Goal: Task Accomplishment & Management: Manage account settings

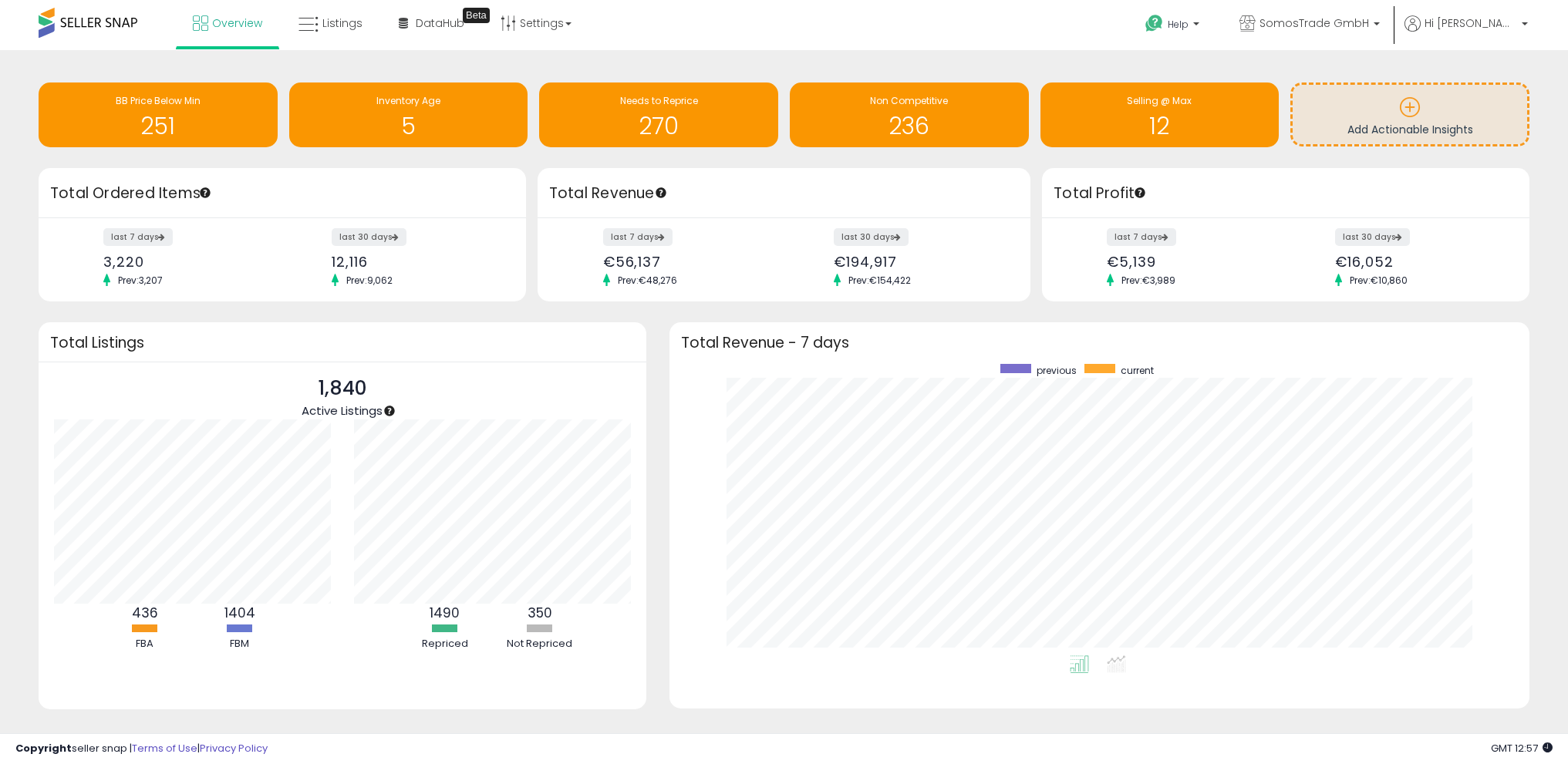
scroll to position [6, 0]
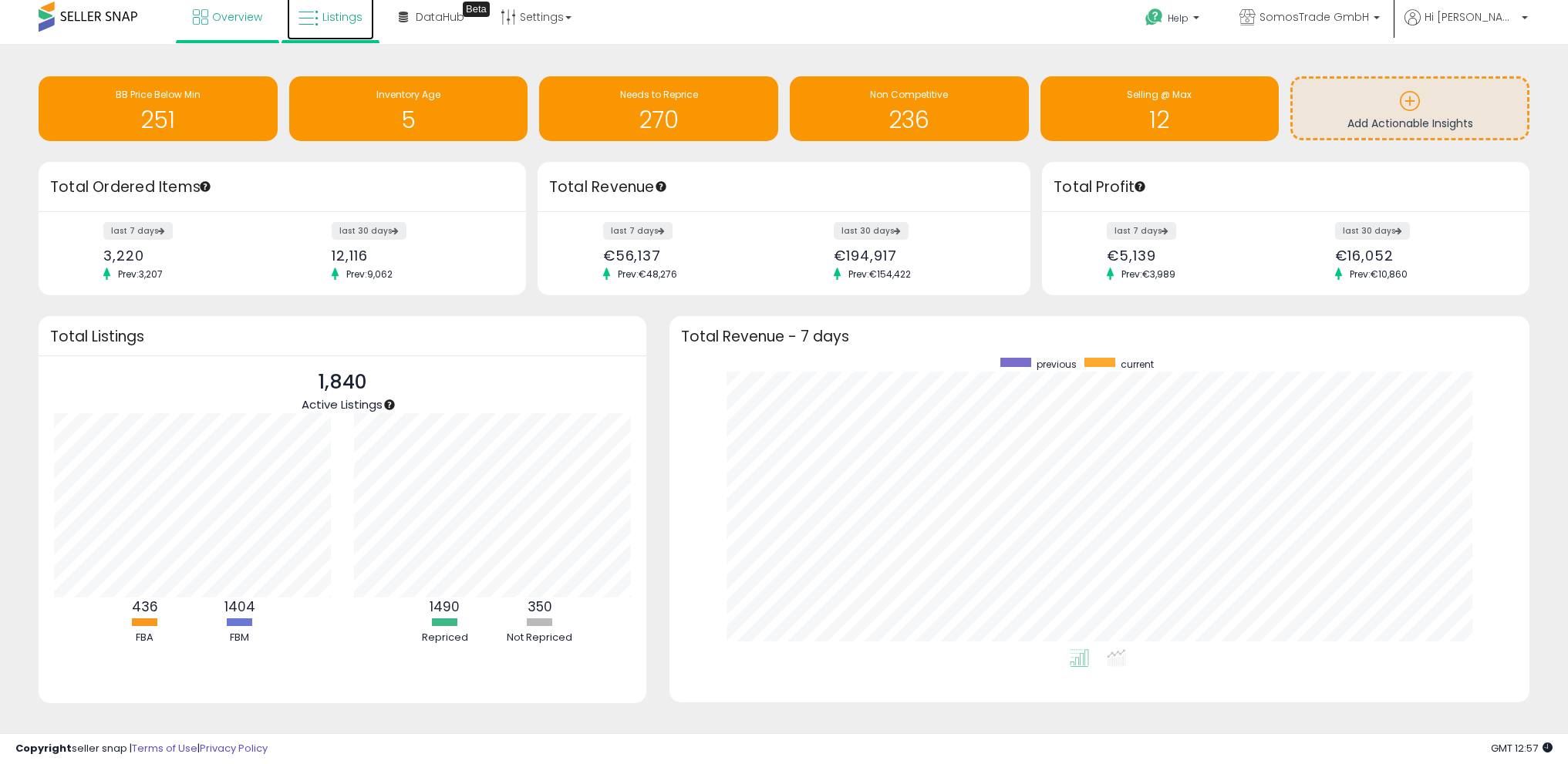
click at [330, 13] on span "Listings" at bounding box center [342, 17] width 40 height 15
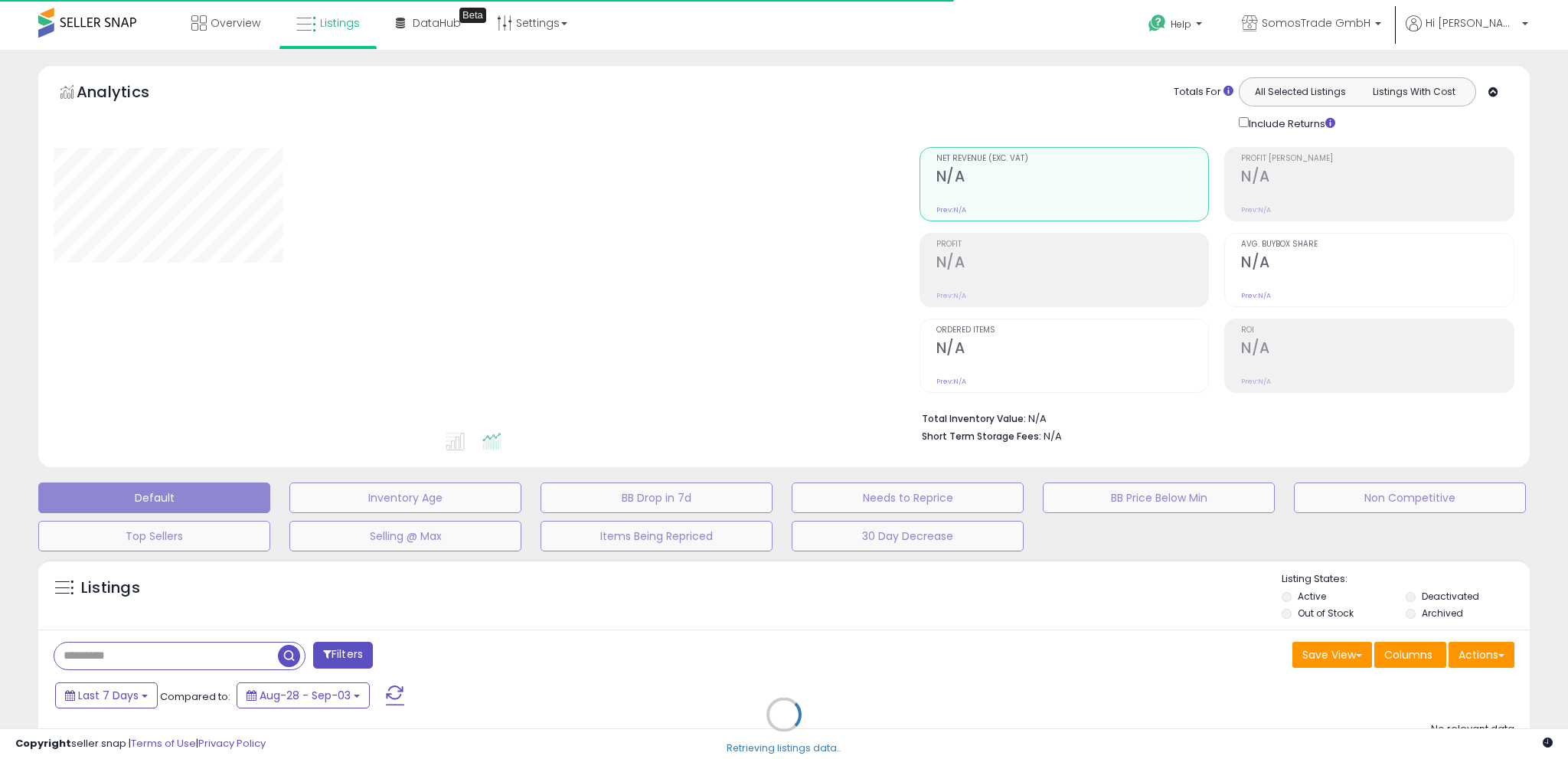
click at [203, 638] on div "Retrieving listings data.." at bounding box center [784, 726] width 1514 height 349
click at [195, 643] on div "Retrieving listings data.." at bounding box center [784, 726] width 1514 height 349
click at [183, 660] on div "Retrieving listings data.." at bounding box center [784, 726] width 1514 height 349
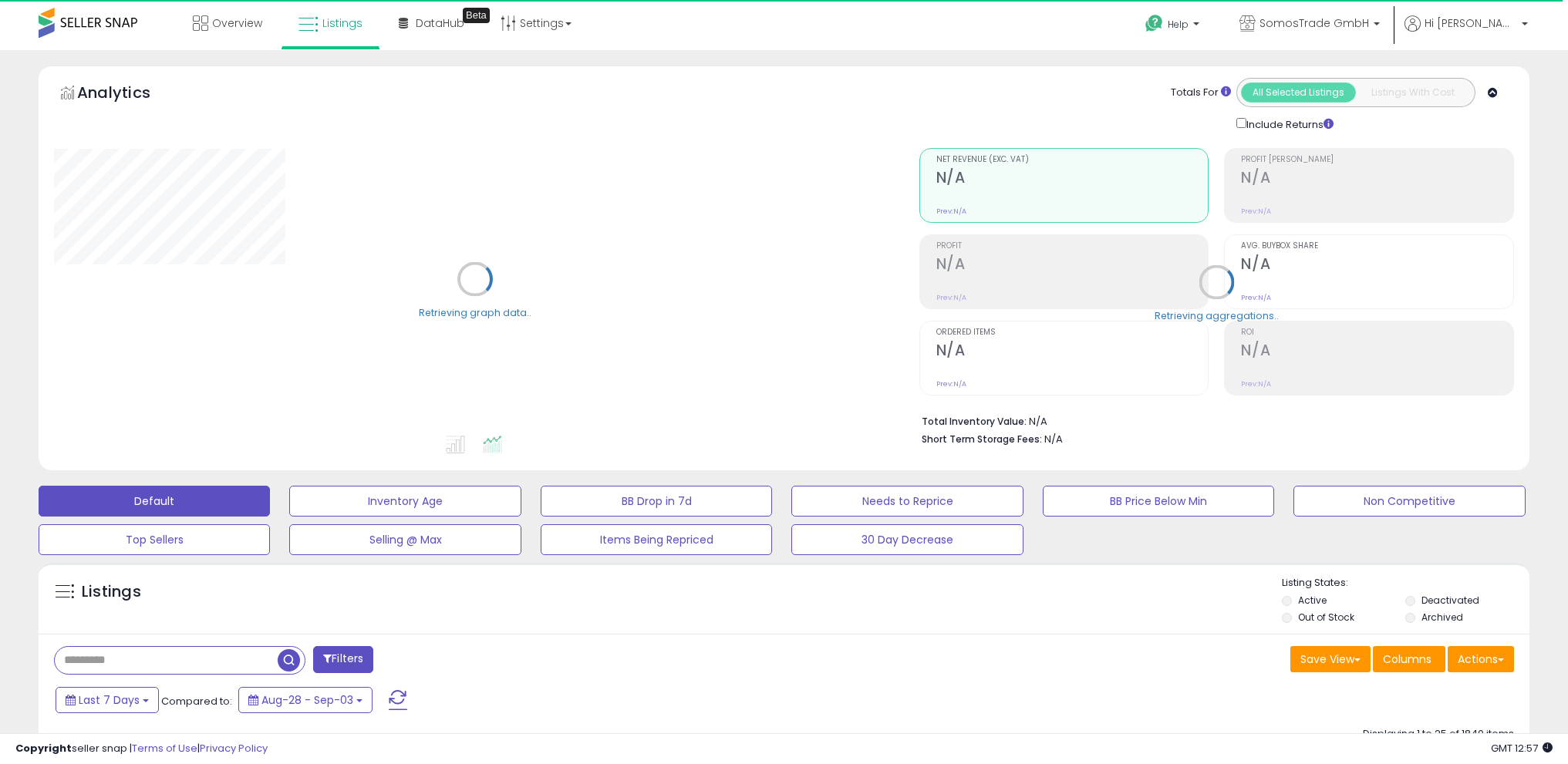
click at [166, 663] on input "text" at bounding box center [166, 660] width 223 height 27
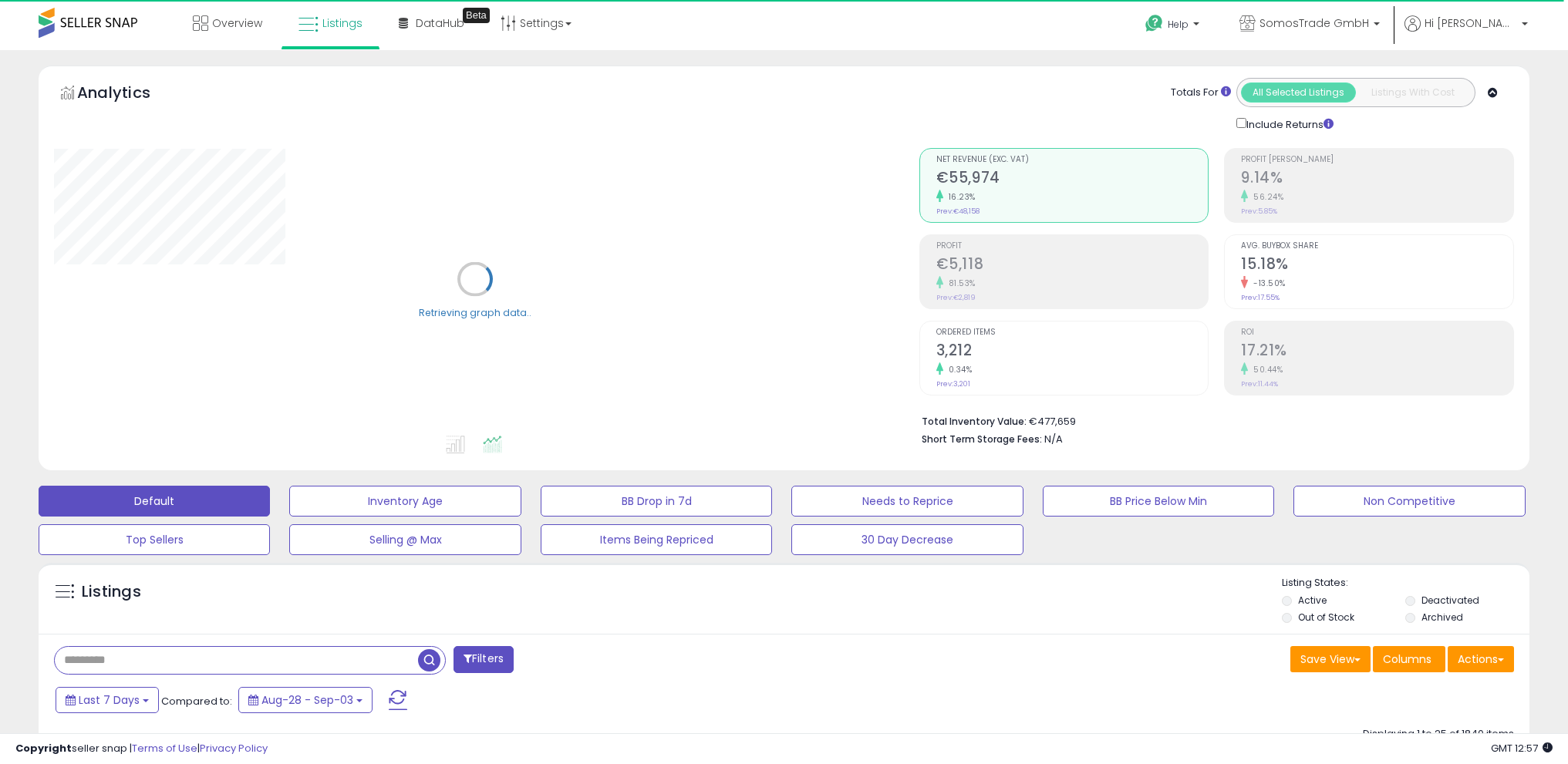
paste input "**********"
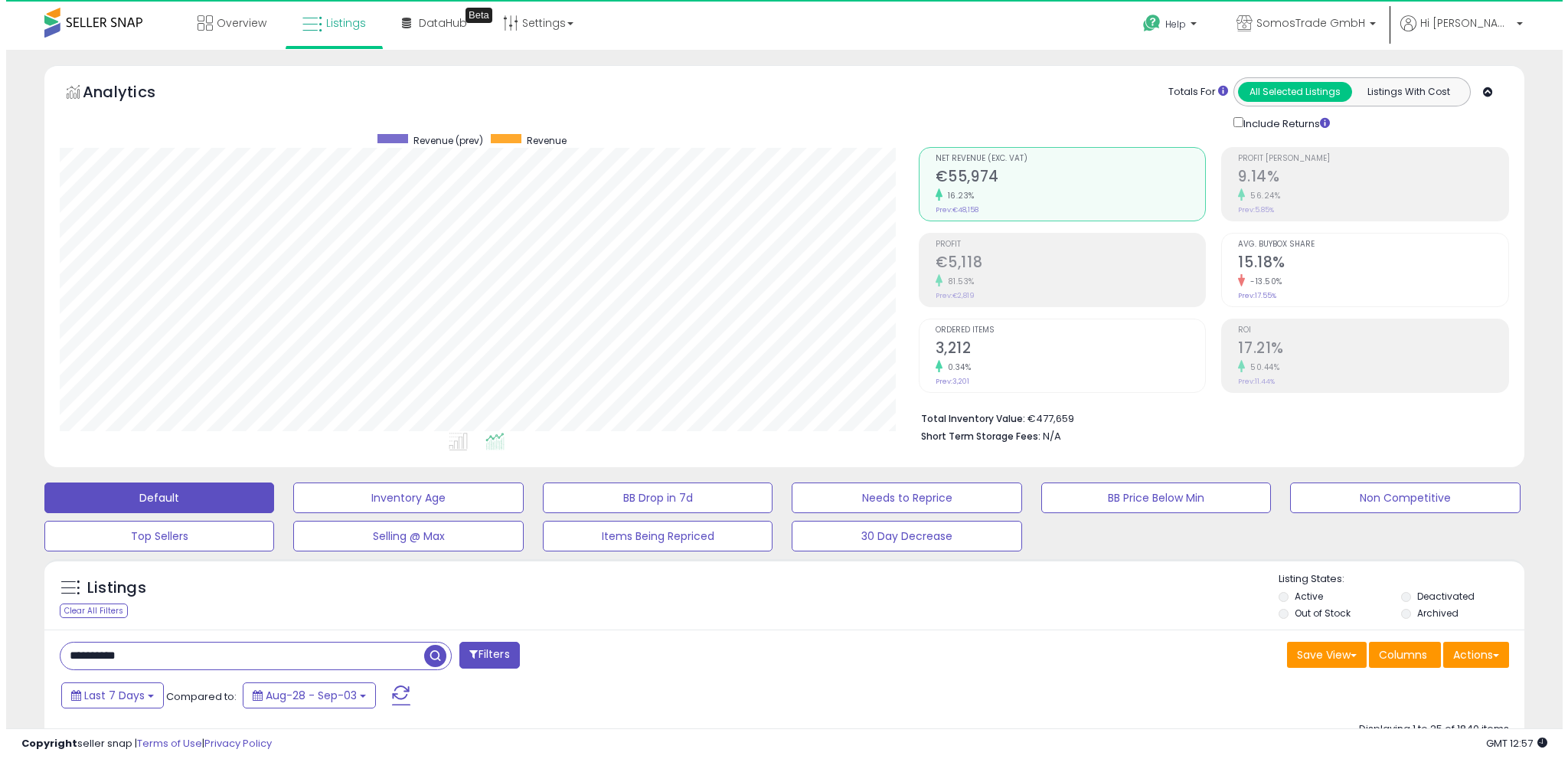
scroll to position [314, 859]
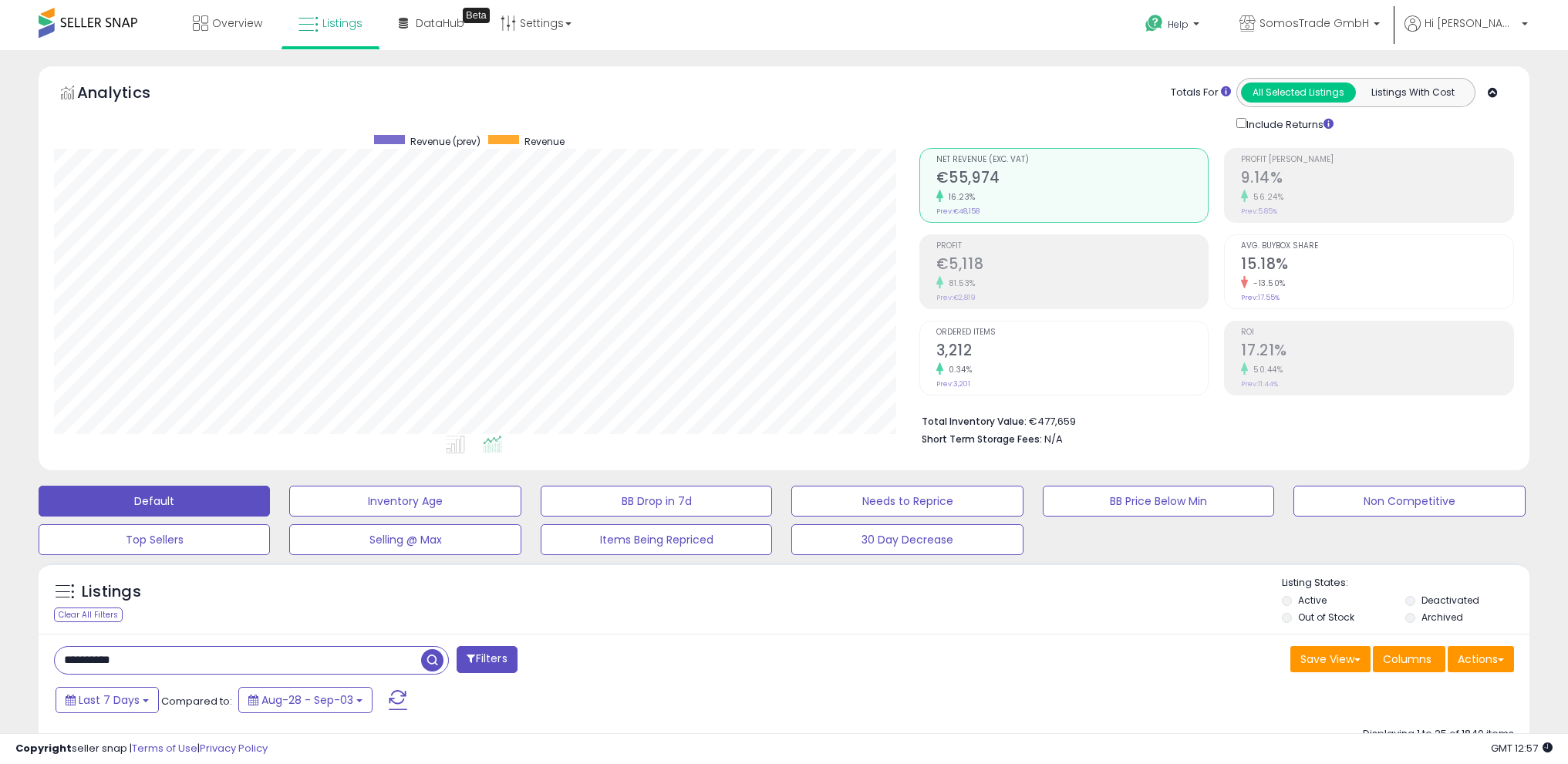
type input "**********"
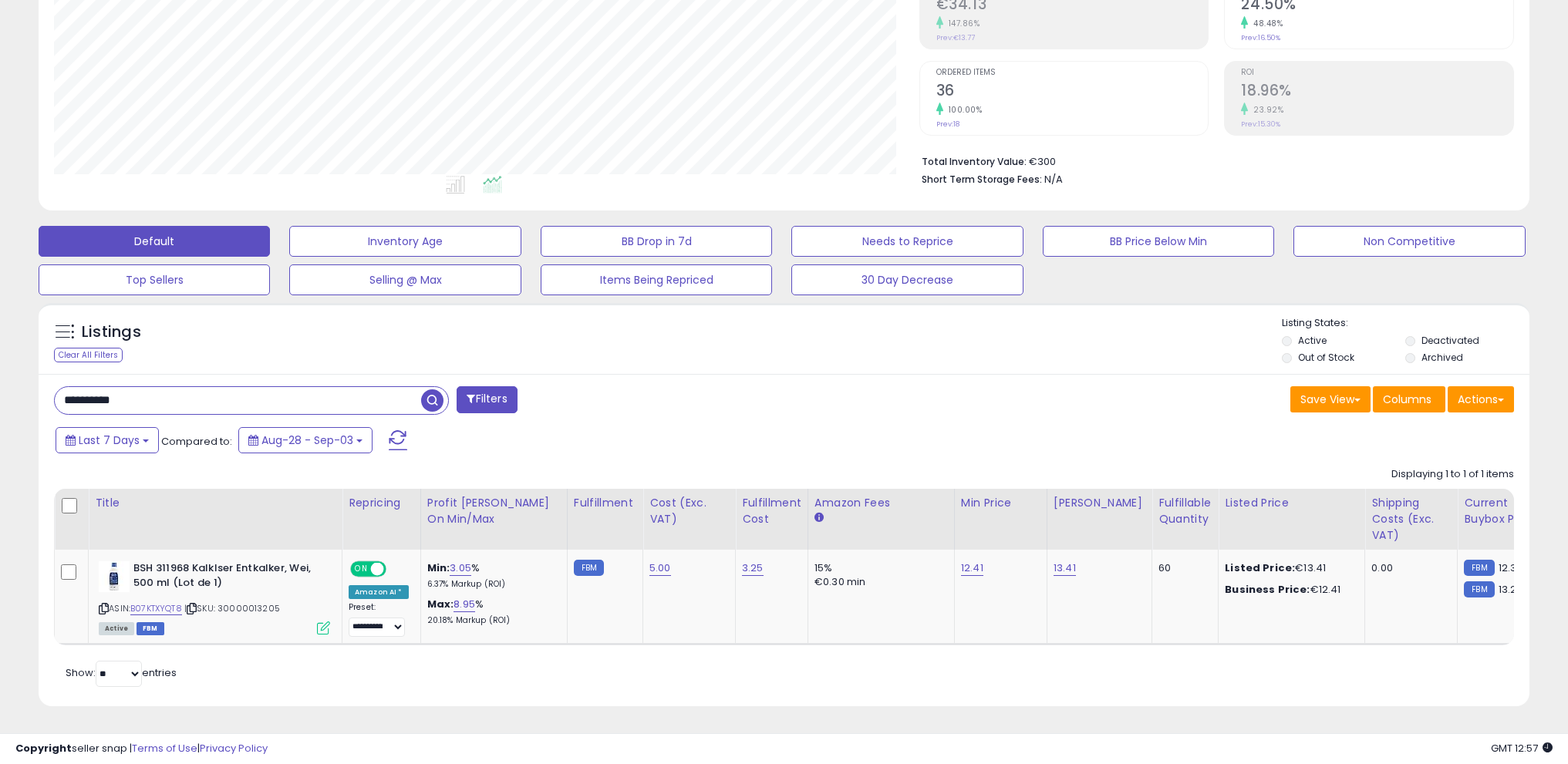
click at [434, 389] on span "button" at bounding box center [433, 400] width 22 height 22
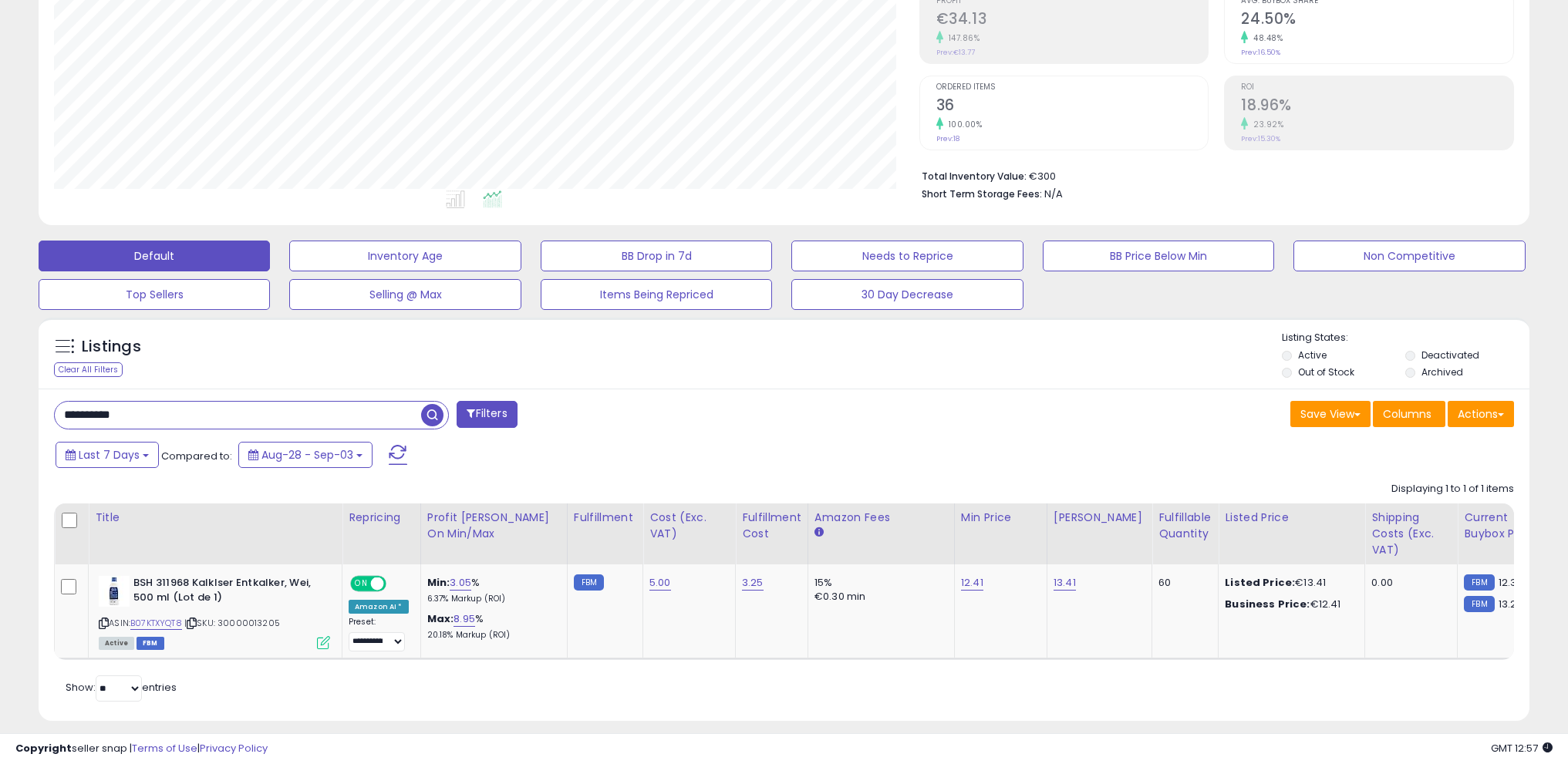
scroll to position [272, 0]
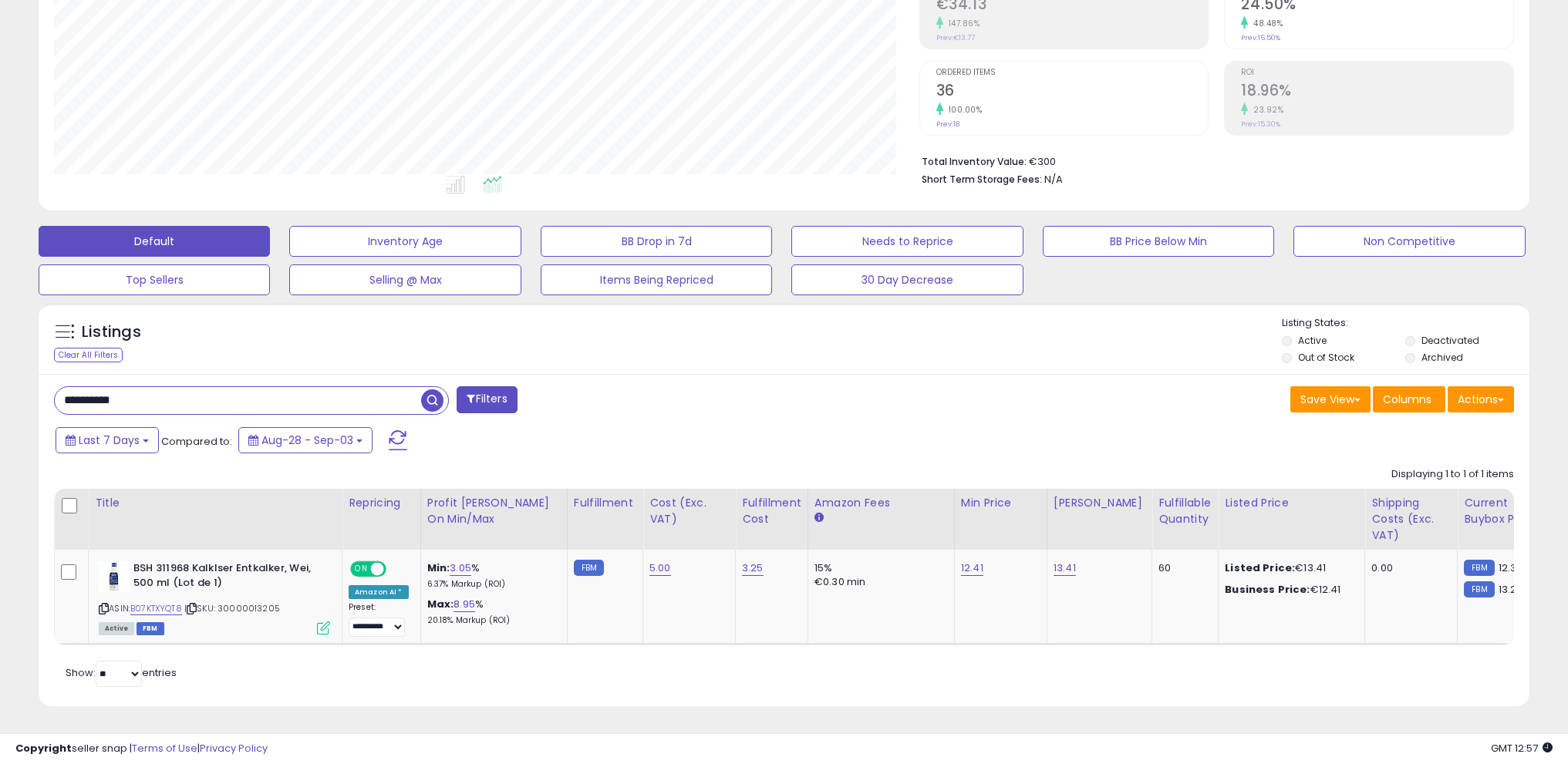
click at [436, 391] on span "button" at bounding box center [433, 400] width 22 height 22
click at [434, 389] on span "button" at bounding box center [433, 400] width 22 height 22
click at [426, 390] on span "button" at bounding box center [433, 400] width 22 height 22
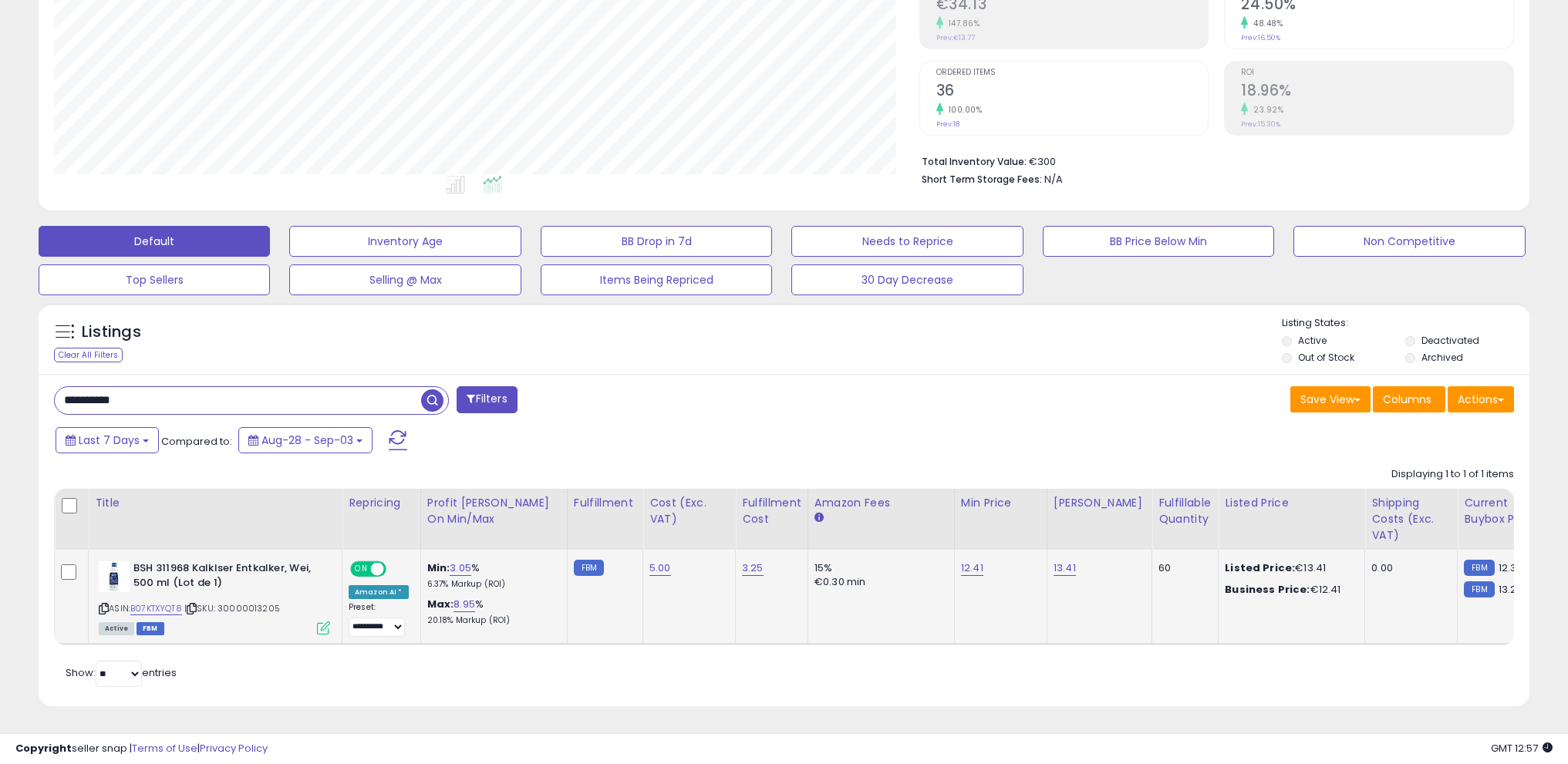
click at [322, 622] on icon at bounding box center [323, 628] width 13 height 13
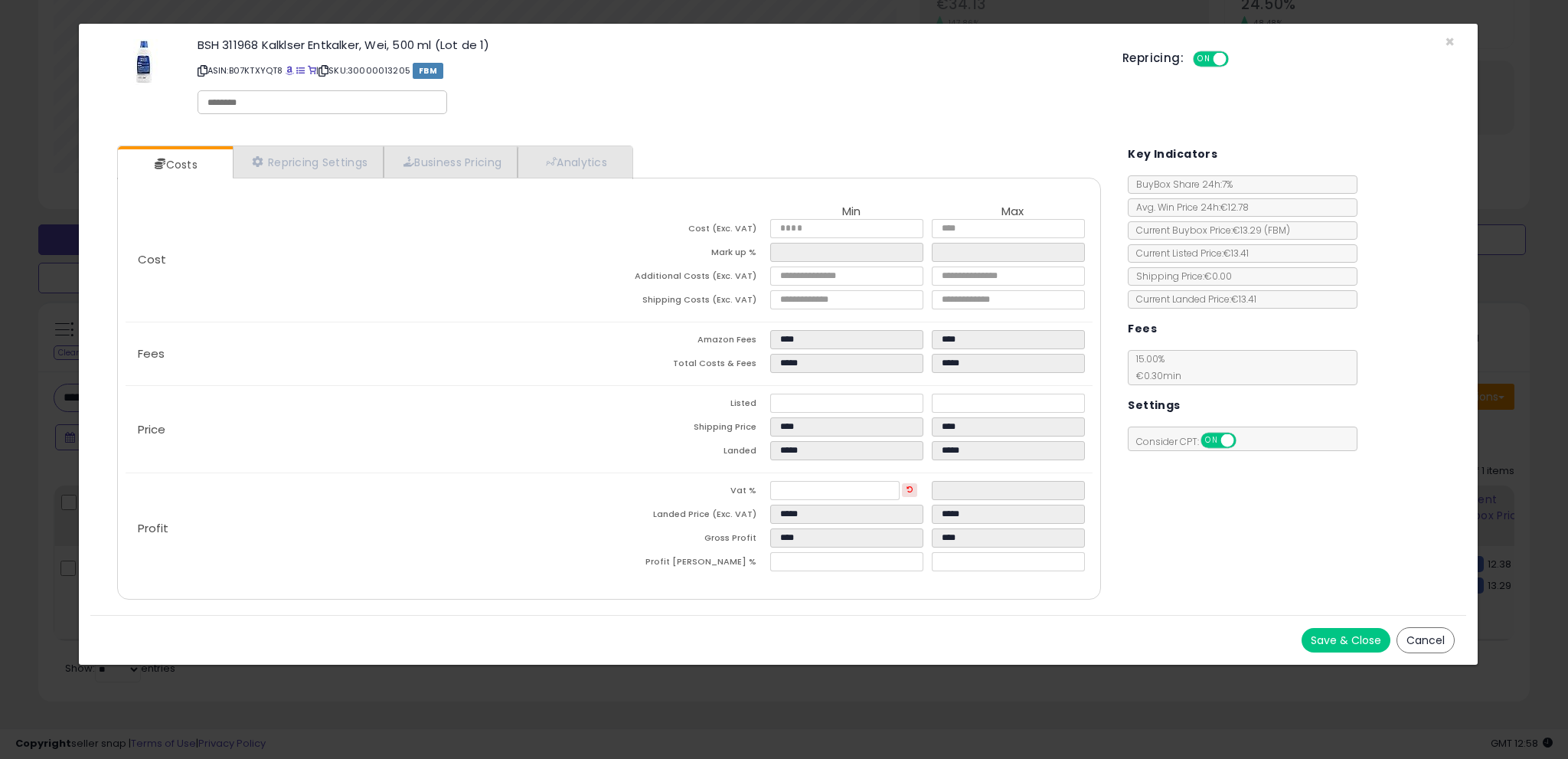
click at [1456, 40] on div "BSH 311968 Kalklser Entkalker, Wei, 500 ml (Lot de 1) ASIN: B07KTXYQT8 | SKU: 3…" at bounding box center [778, 79] width 1377 height 87
click at [1450, 41] on span "×" at bounding box center [1449, 42] width 10 height 22
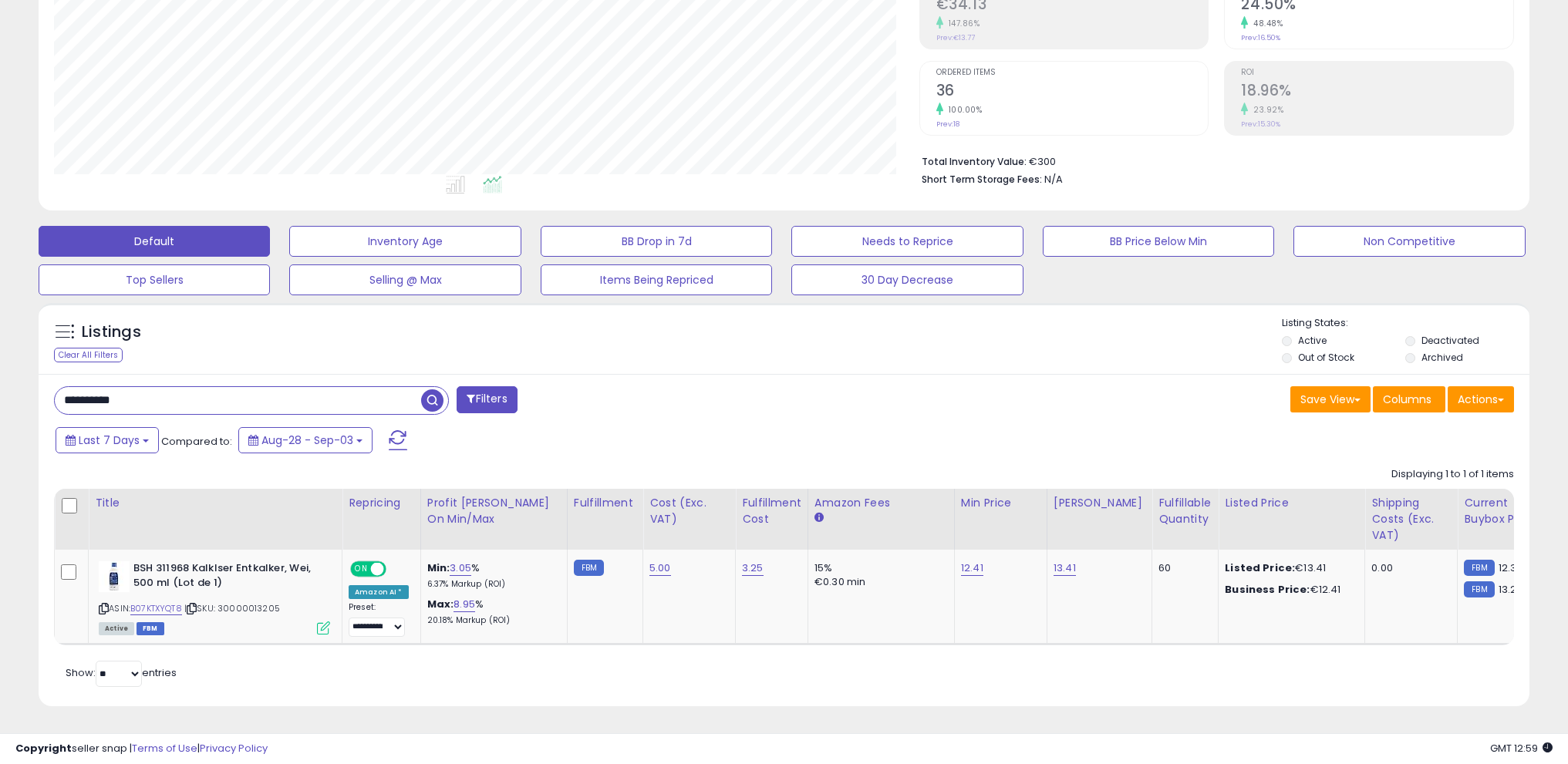
click at [435, 392] on span "button" at bounding box center [433, 400] width 22 height 22
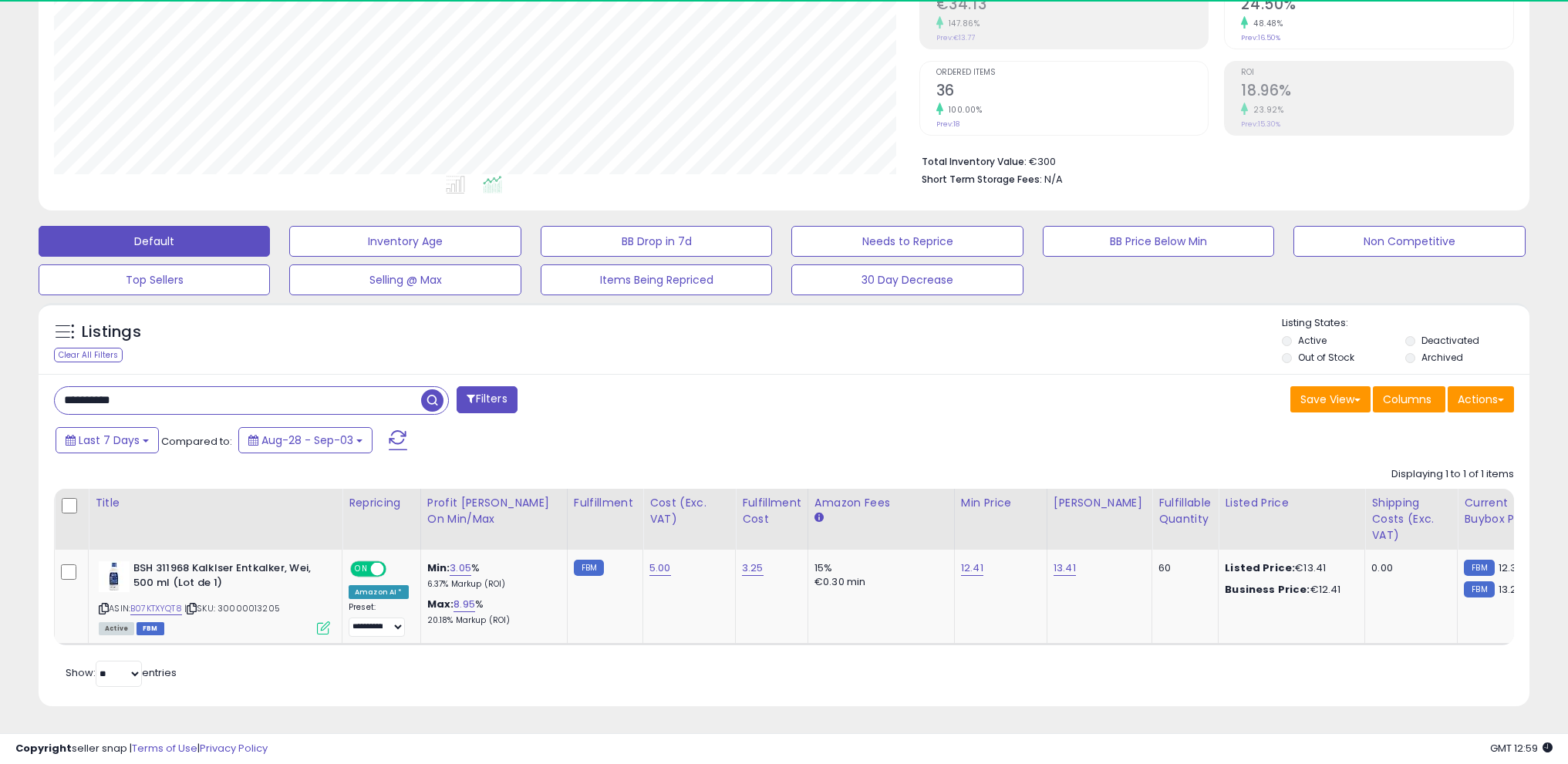
scroll to position [316, 865]
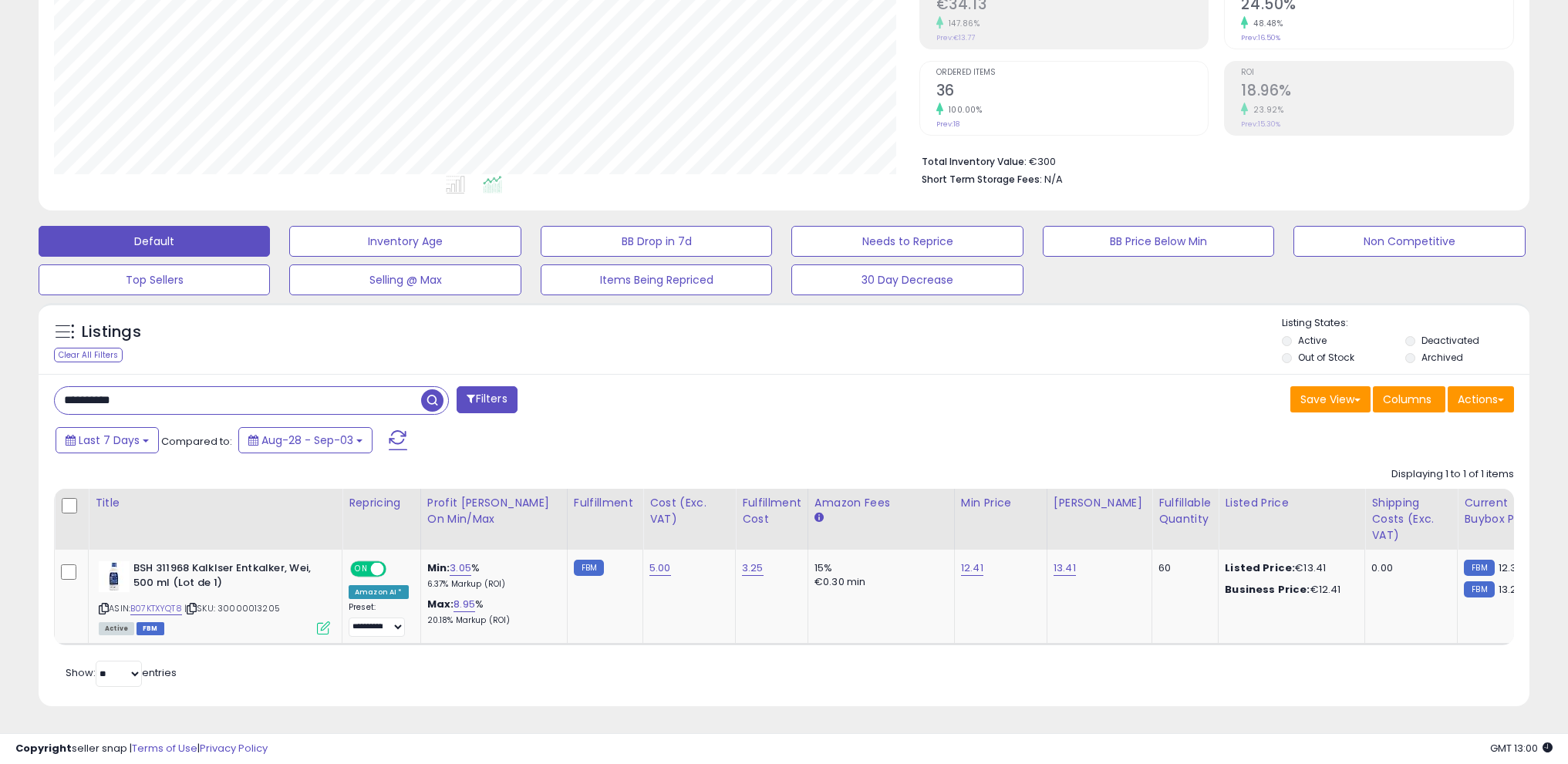
click at [433, 389] on span "button" at bounding box center [433, 400] width 22 height 22
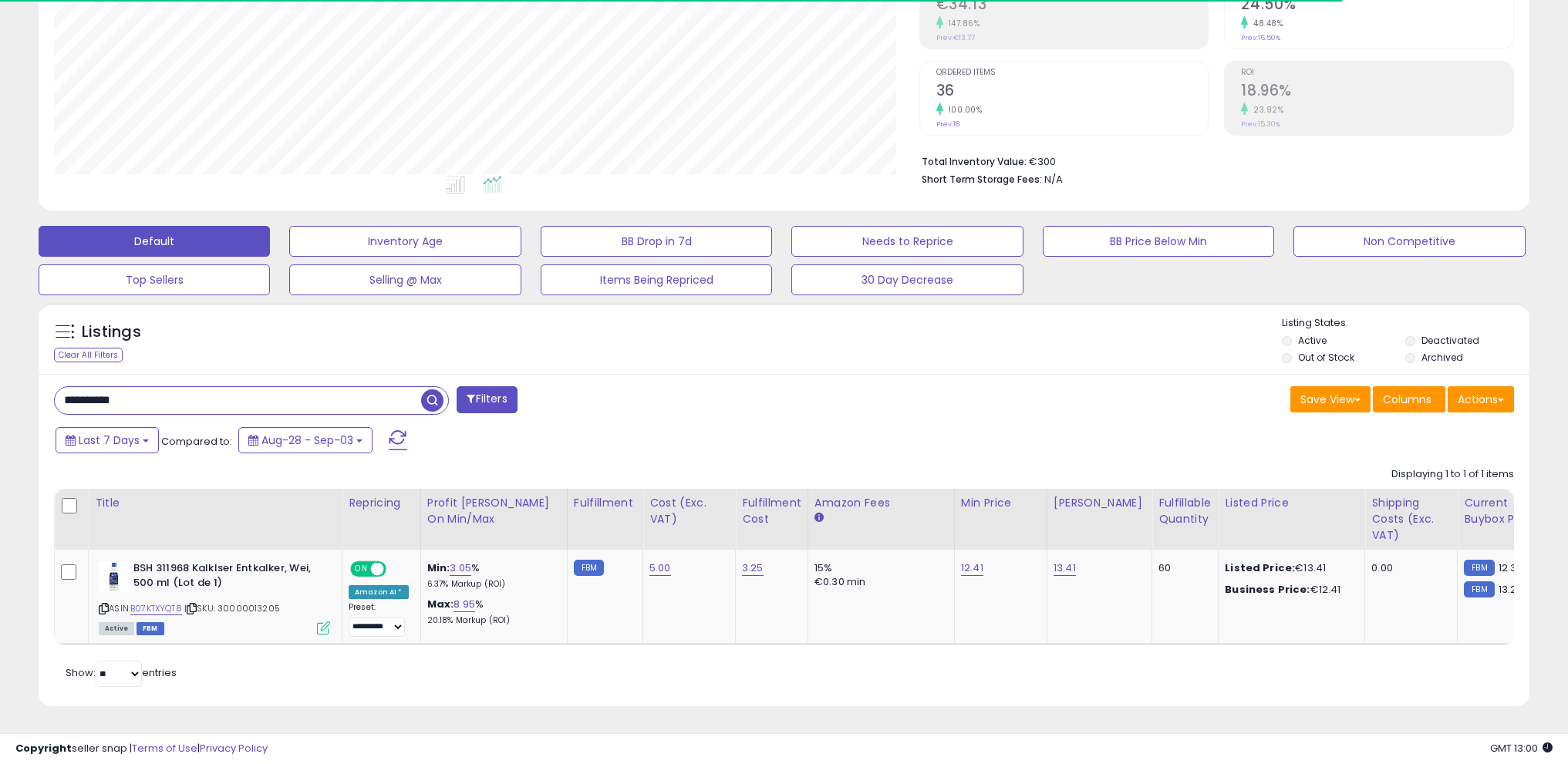
scroll to position [272, 0]
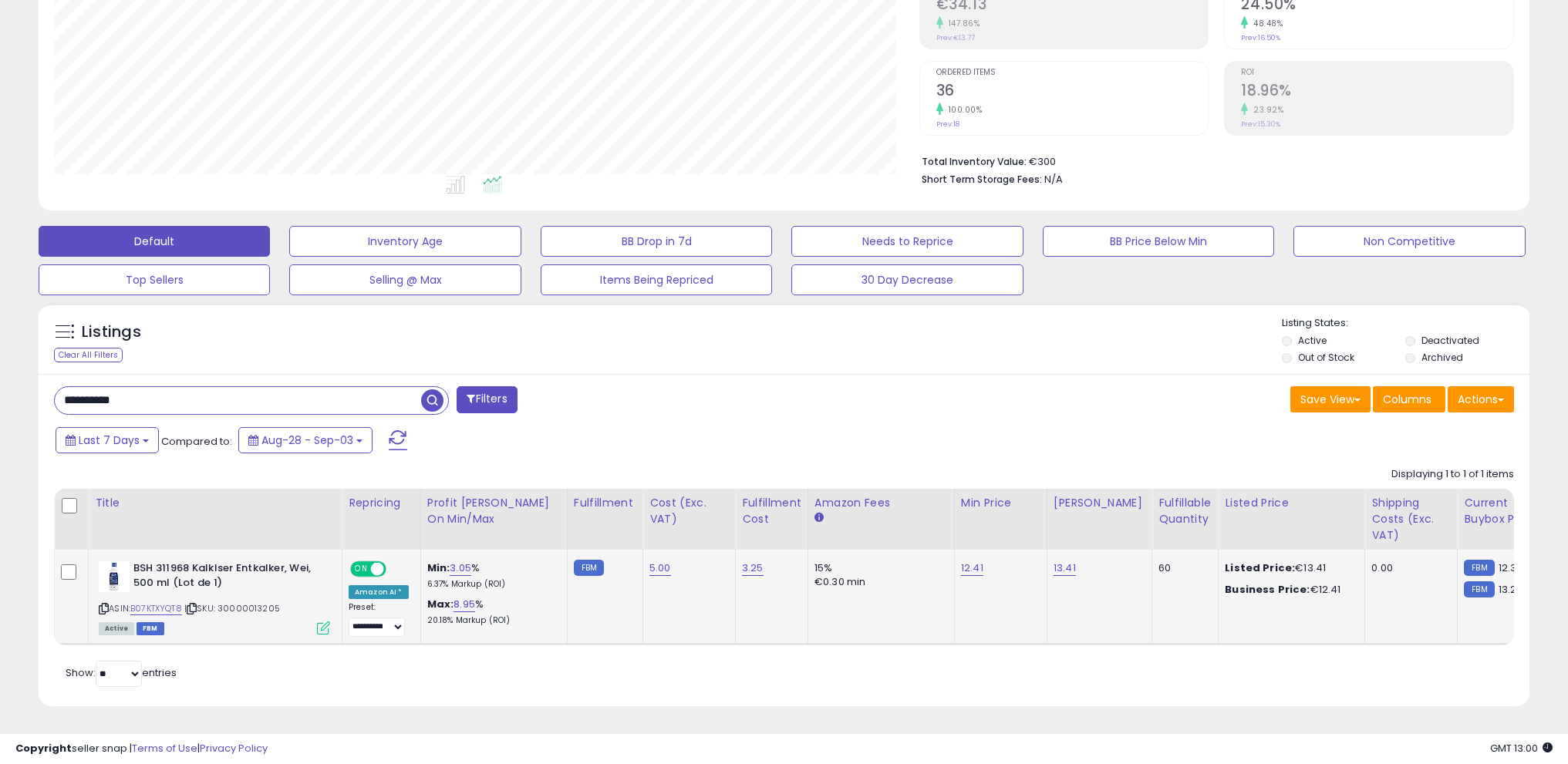
click at [703, 562] on div "5.00" at bounding box center [686, 567] width 74 height 14
click at [433, 392] on span "button" at bounding box center [433, 400] width 22 height 22
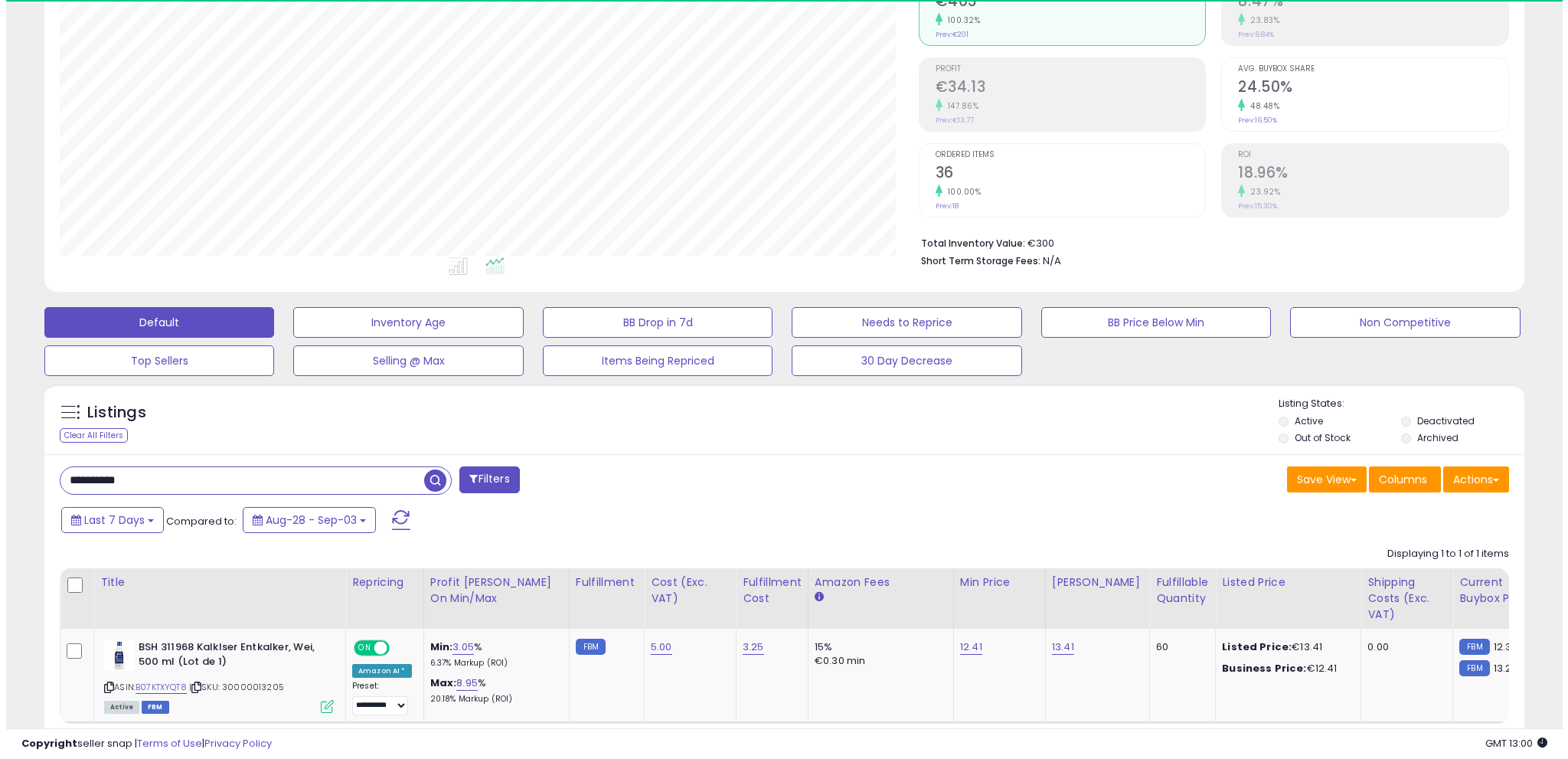
scroll to position [314, 859]
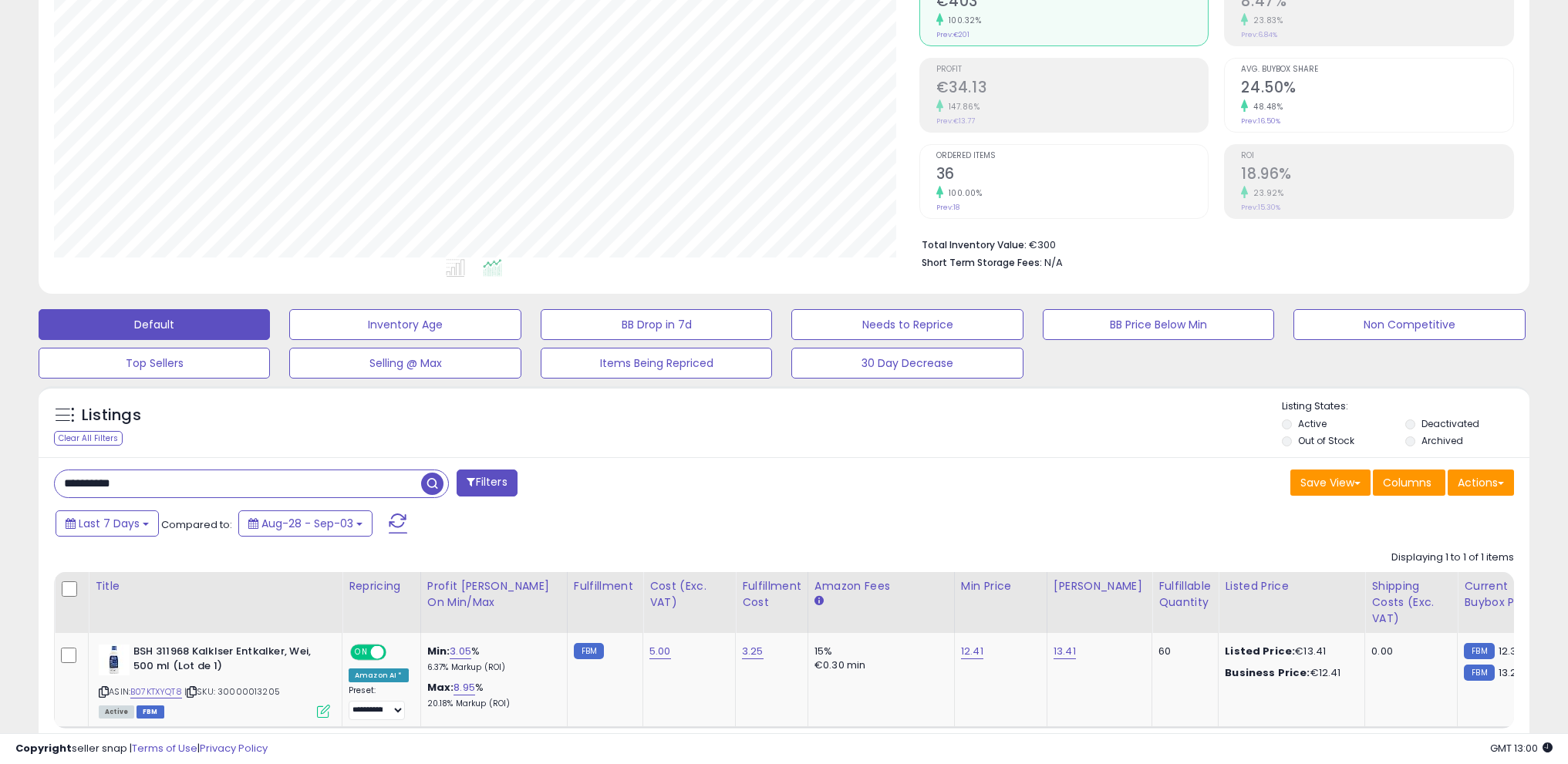
click at [427, 481] on span "button" at bounding box center [433, 483] width 22 height 22
click at [429, 479] on span "button" at bounding box center [433, 483] width 22 height 22
click at [434, 478] on span "button" at bounding box center [433, 483] width 22 height 22
click at [435, 480] on span "button" at bounding box center [433, 483] width 22 height 22
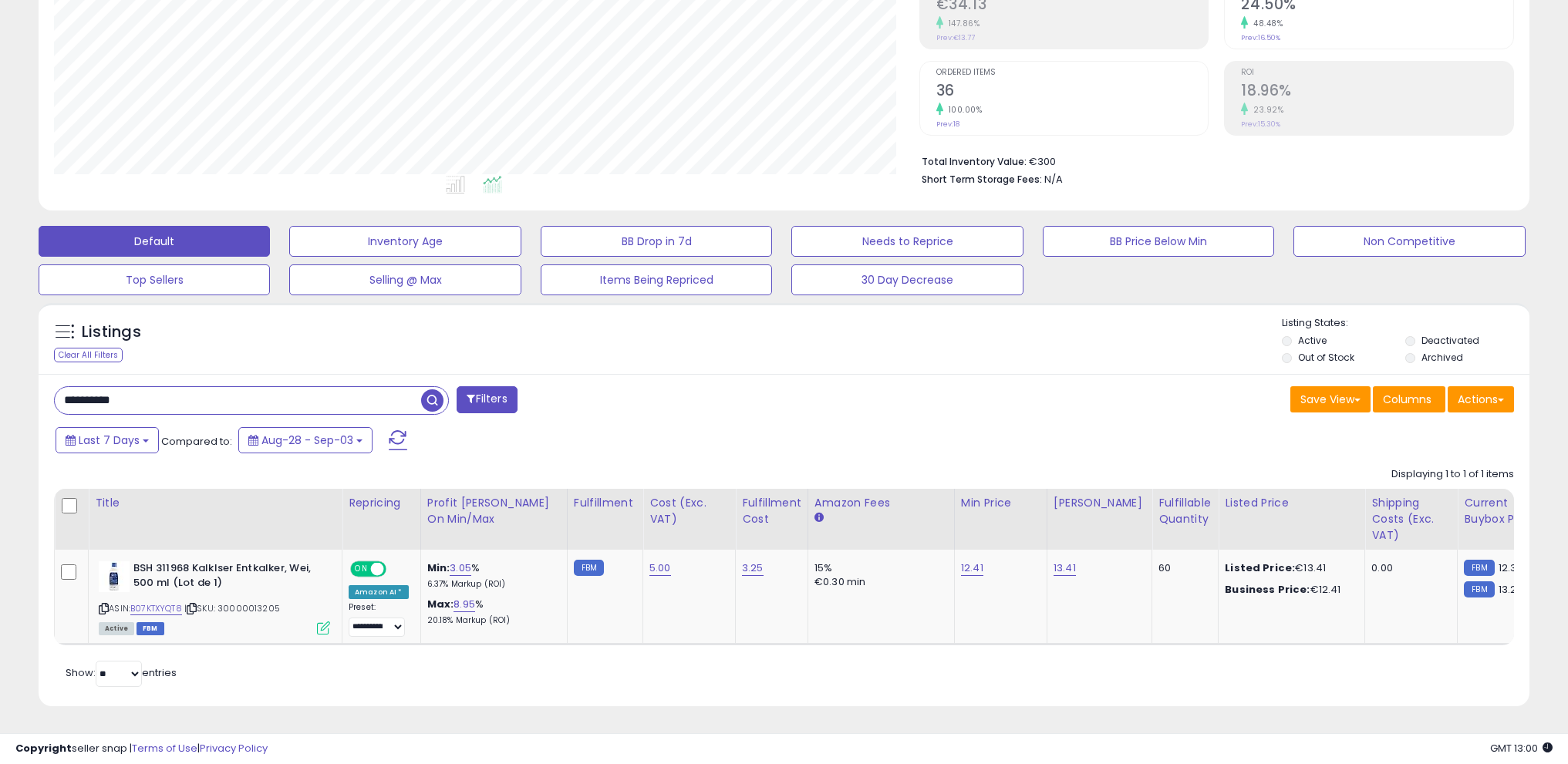
click at [437, 389] on span "button" at bounding box center [433, 400] width 22 height 22
click at [432, 392] on span "button" at bounding box center [433, 400] width 22 height 22
click at [430, 389] on span "button" at bounding box center [433, 400] width 22 height 22
click at [436, 390] on span "button" at bounding box center [433, 400] width 22 height 22
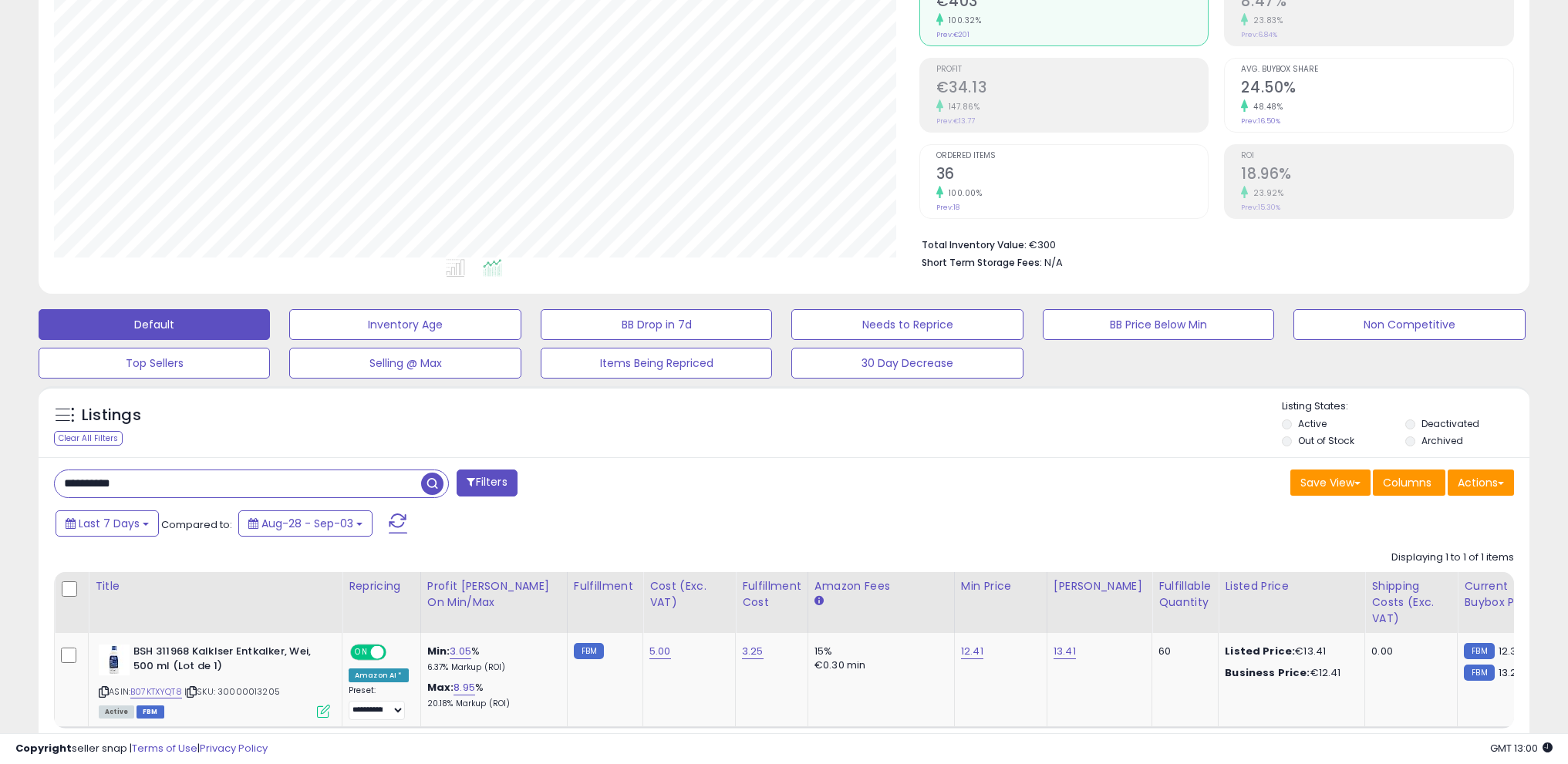
click at [427, 480] on span "button" at bounding box center [433, 483] width 22 height 22
click at [441, 486] on span "button" at bounding box center [433, 483] width 22 height 22
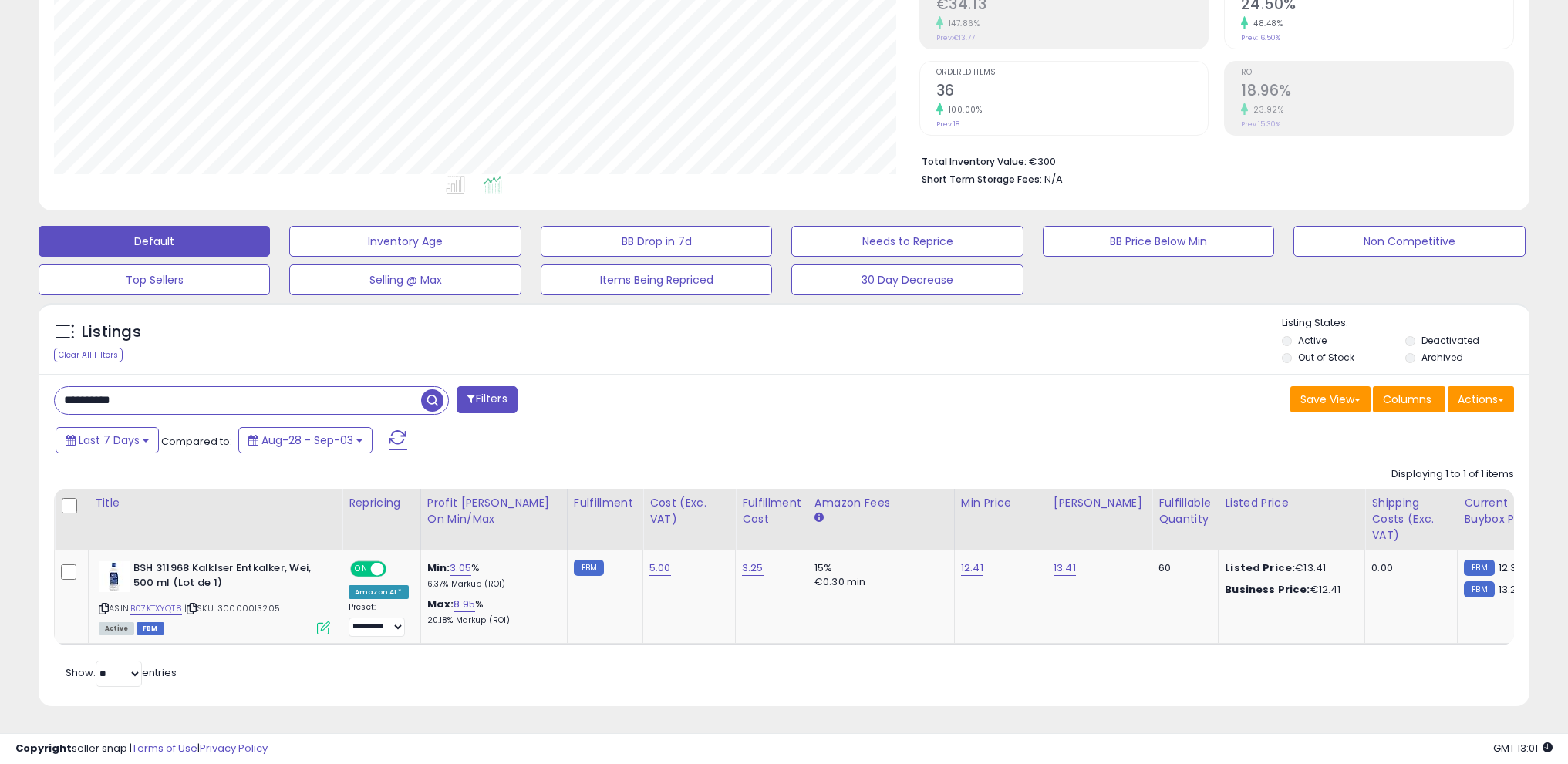
drag, startPoint x: 431, startPoint y: 389, endPoint x: 635, endPoint y: 423, distance: 206.8
click at [433, 389] on span "button" at bounding box center [433, 400] width 22 height 22
click at [437, 392] on span "button" at bounding box center [433, 400] width 22 height 22
click at [437, 389] on span "button" at bounding box center [433, 400] width 22 height 22
click at [438, 389] on span "button" at bounding box center [433, 400] width 22 height 22
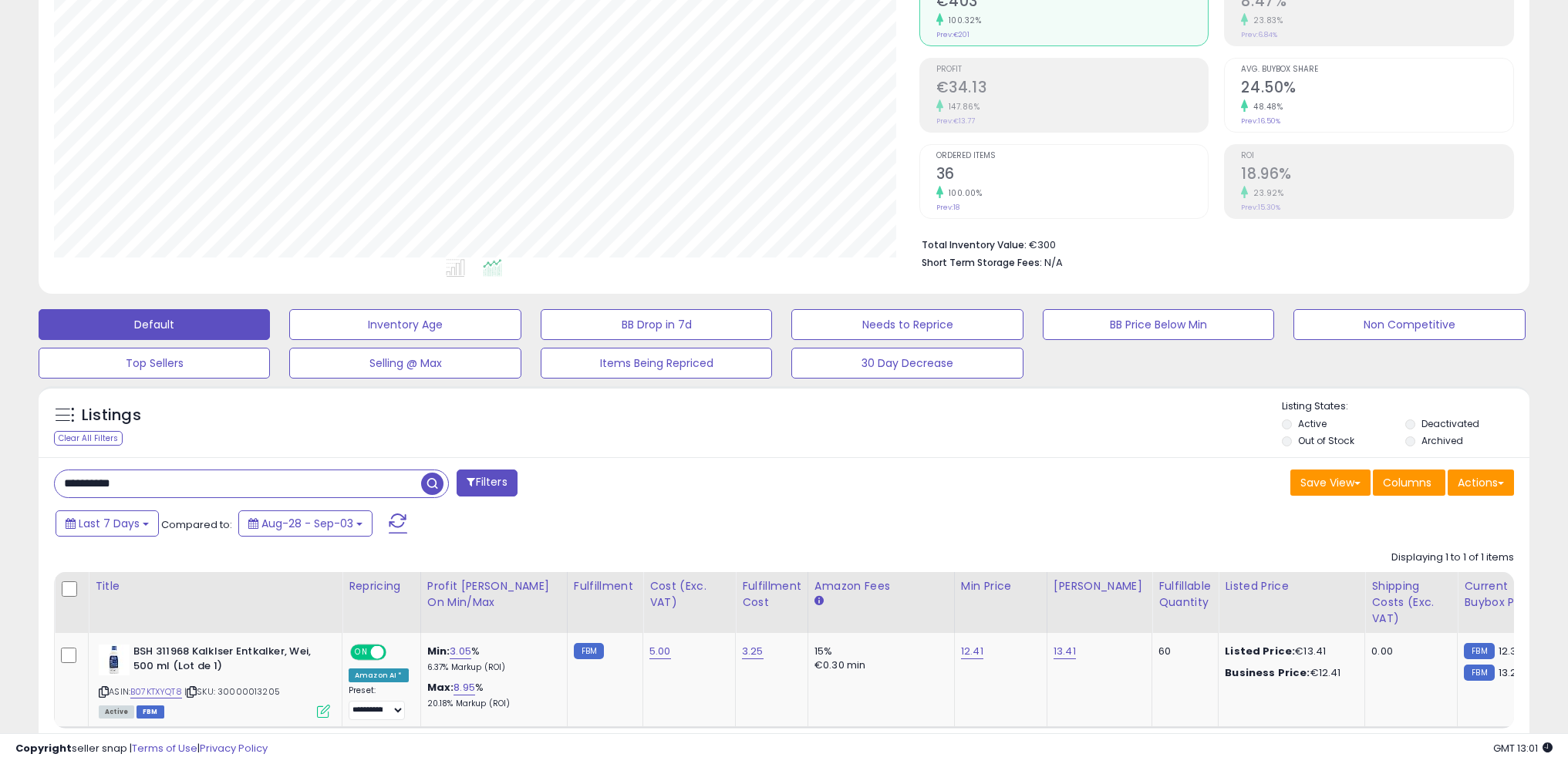
drag, startPoint x: 406, startPoint y: 487, endPoint x: 428, endPoint y: 483, distance: 22.4
click at [408, 487] on input "**********" at bounding box center [237, 483] width 366 height 27
click at [438, 481] on span "button" at bounding box center [433, 483] width 22 height 22
click at [437, 484] on span "button" at bounding box center [433, 483] width 22 height 22
drag, startPoint x: 433, startPoint y: 481, endPoint x: 695, endPoint y: 470, distance: 262.2
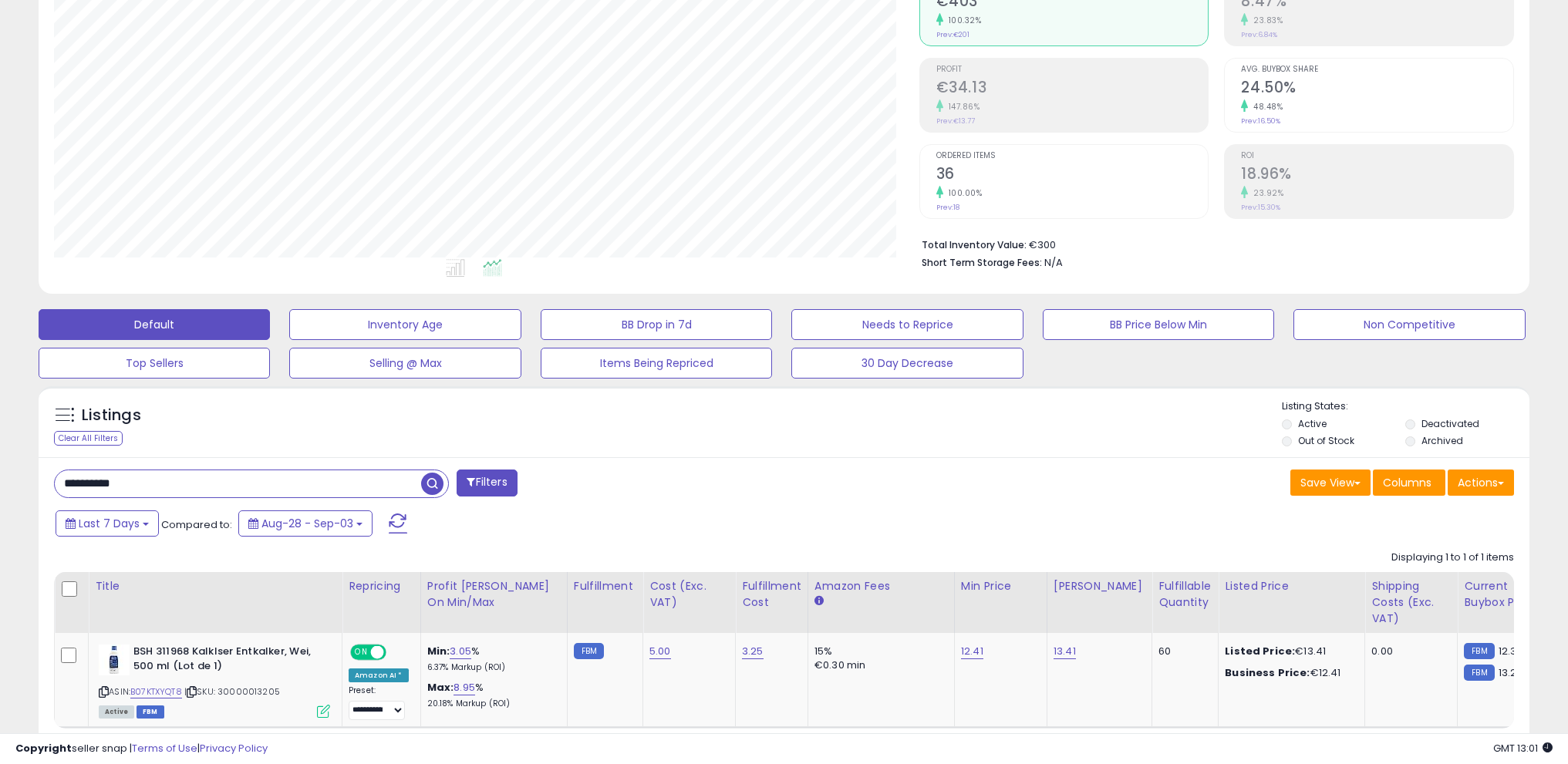
click at [433, 481] on span "button" at bounding box center [433, 483] width 22 height 22
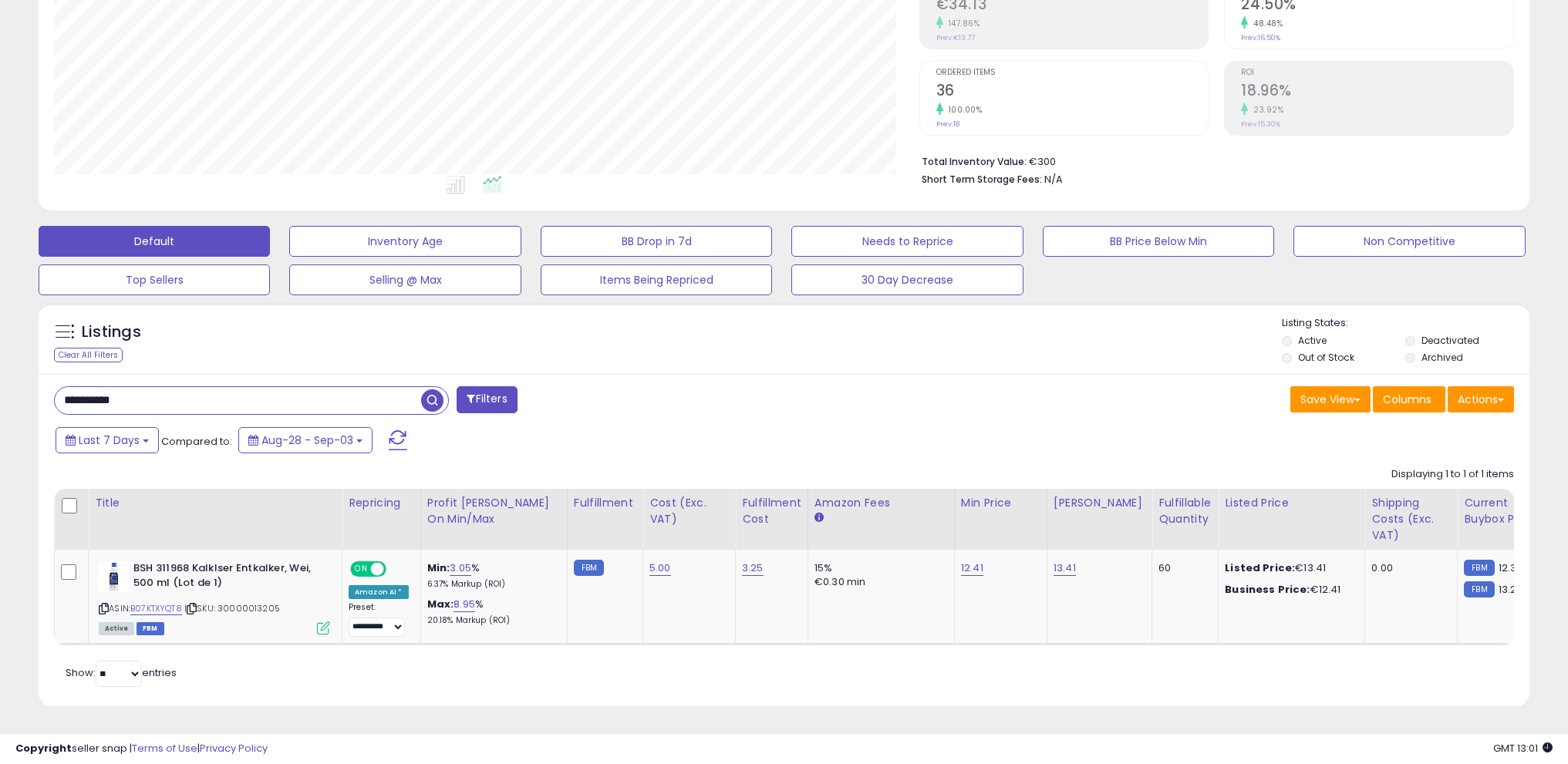
click at [436, 391] on span "button" at bounding box center [433, 400] width 22 height 22
click at [441, 389] on span "button" at bounding box center [433, 400] width 22 height 22
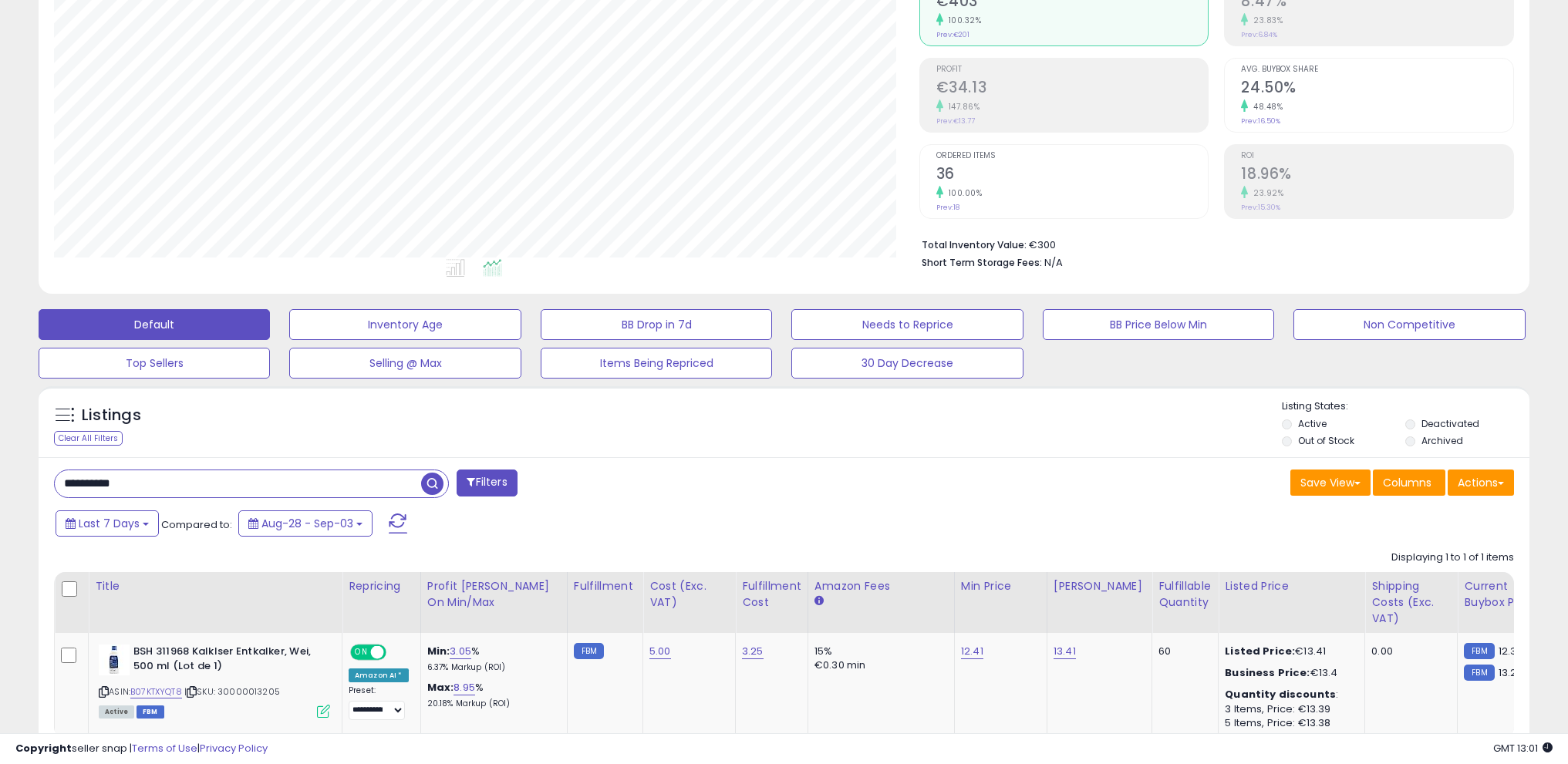
click at [431, 482] on span "button" at bounding box center [433, 483] width 22 height 22
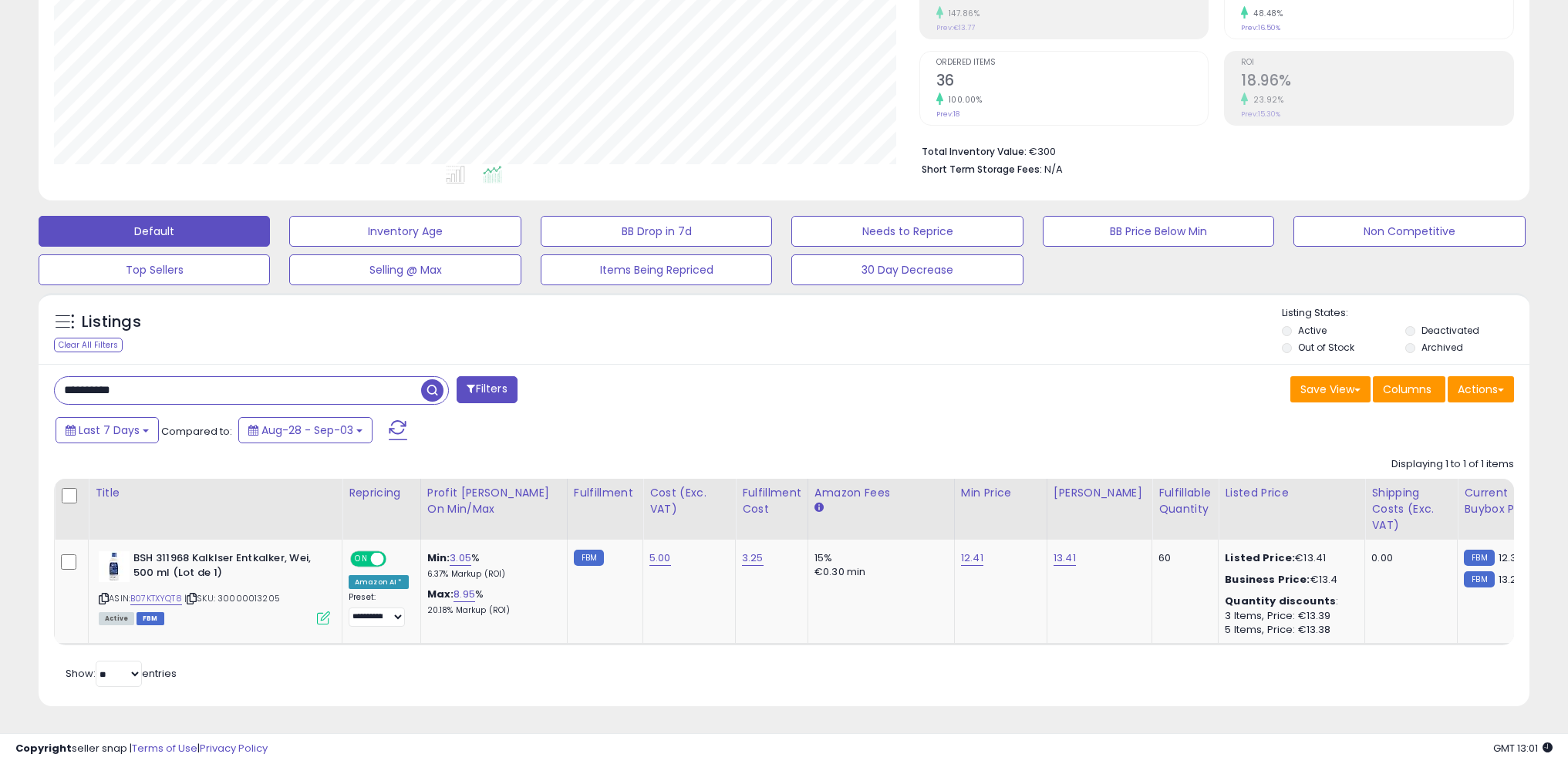
click at [444, 380] on span "button" at bounding box center [433, 391] width 22 height 22
click at [426, 380] on span "button" at bounding box center [433, 391] width 22 height 22
drag, startPoint x: 428, startPoint y: 381, endPoint x: 776, endPoint y: 422, distance: 350.4
click at [433, 381] on span "button" at bounding box center [433, 391] width 22 height 22
drag, startPoint x: 419, startPoint y: 382, endPoint x: 428, endPoint y: 380, distance: 9.2
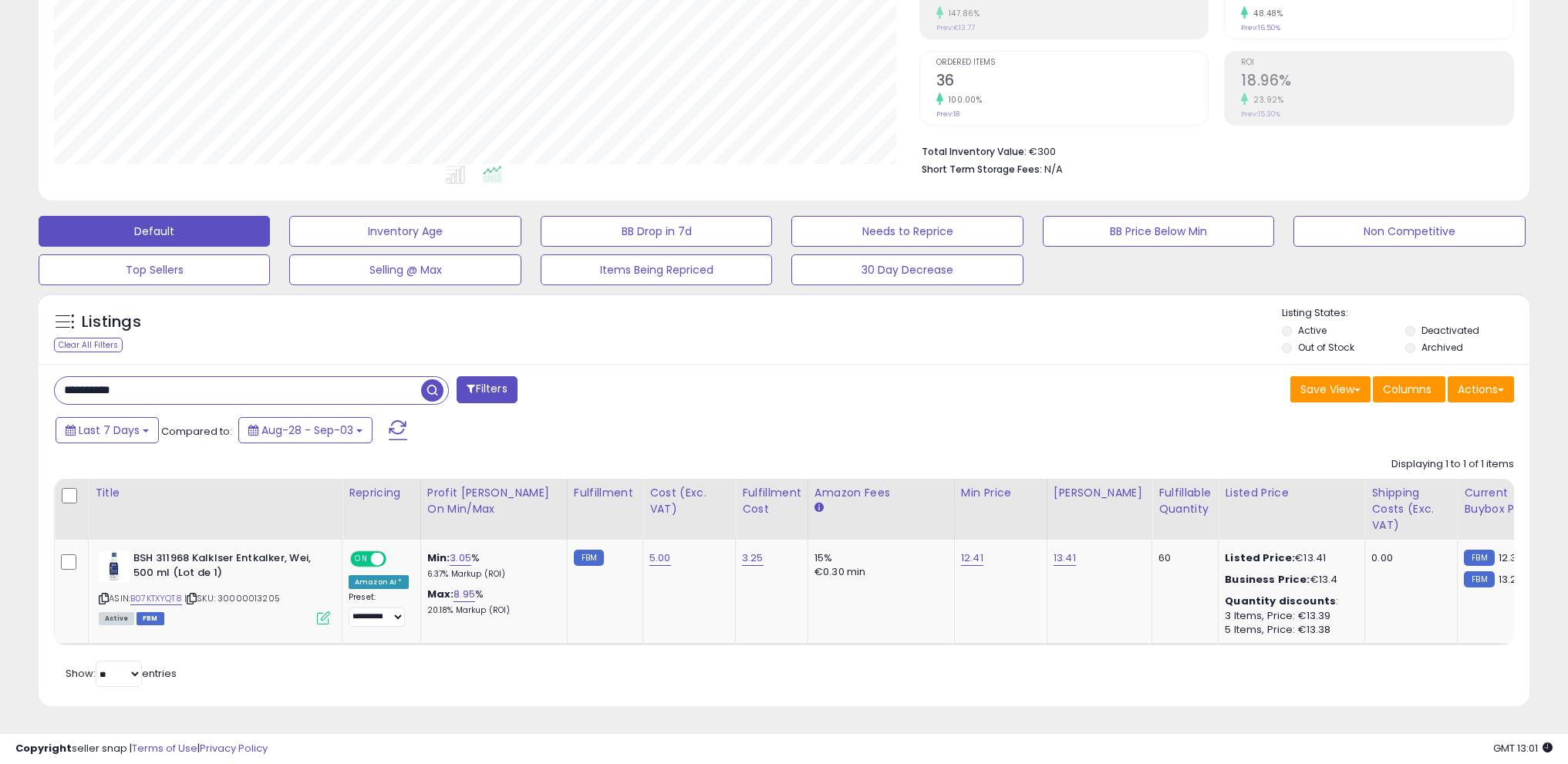
click at [420, 382] on input "**********" at bounding box center [237, 391] width 366 height 27
click at [428, 380] on span "button" at bounding box center [433, 391] width 22 height 22
click at [422, 376] on div "**********" at bounding box center [252, 391] width 395 height 29
click at [426, 380] on span "button" at bounding box center [433, 391] width 22 height 22
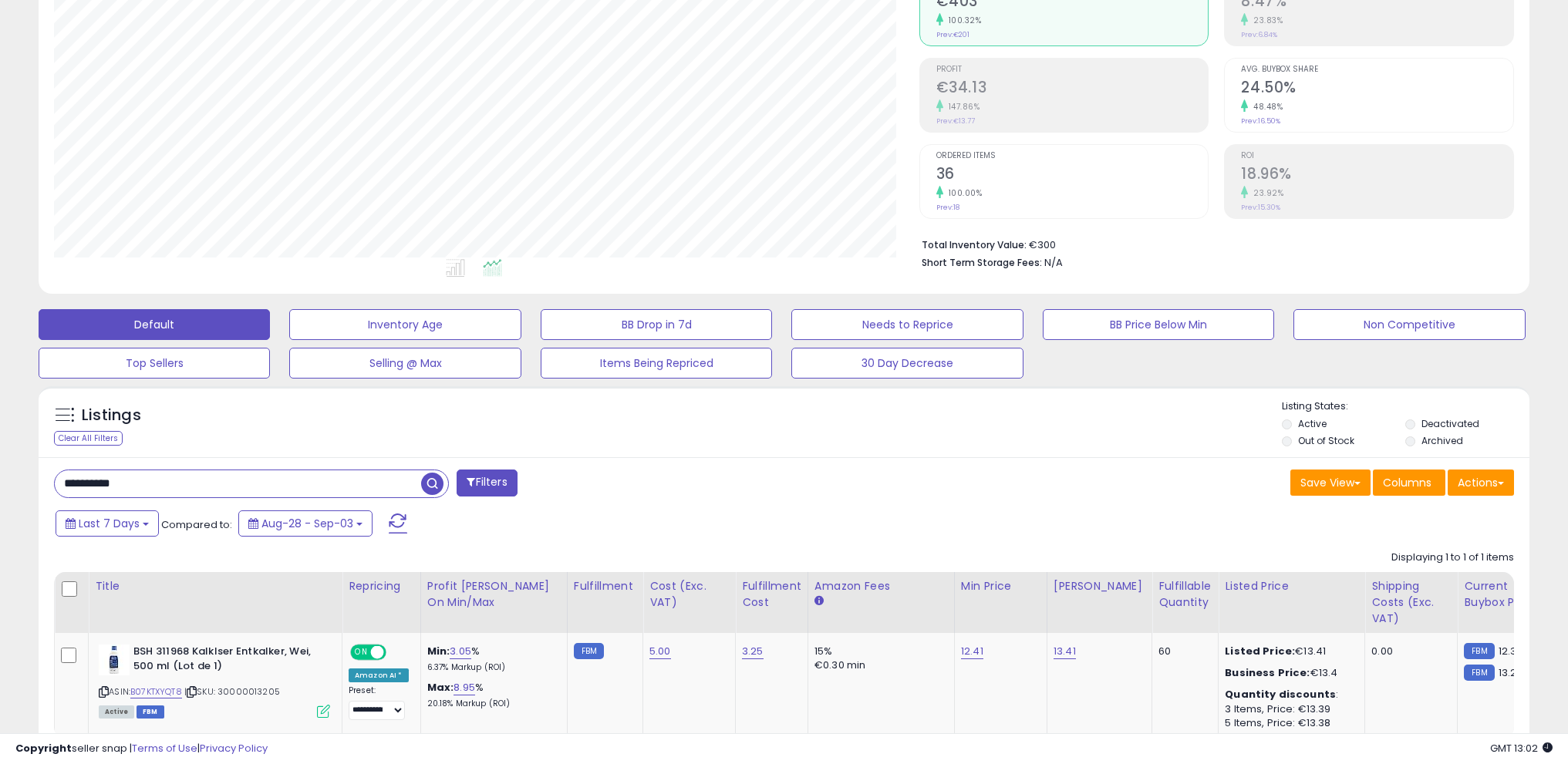
click at [430, 488] on span "button" at bounding box center [433, 483] width 22 height 22
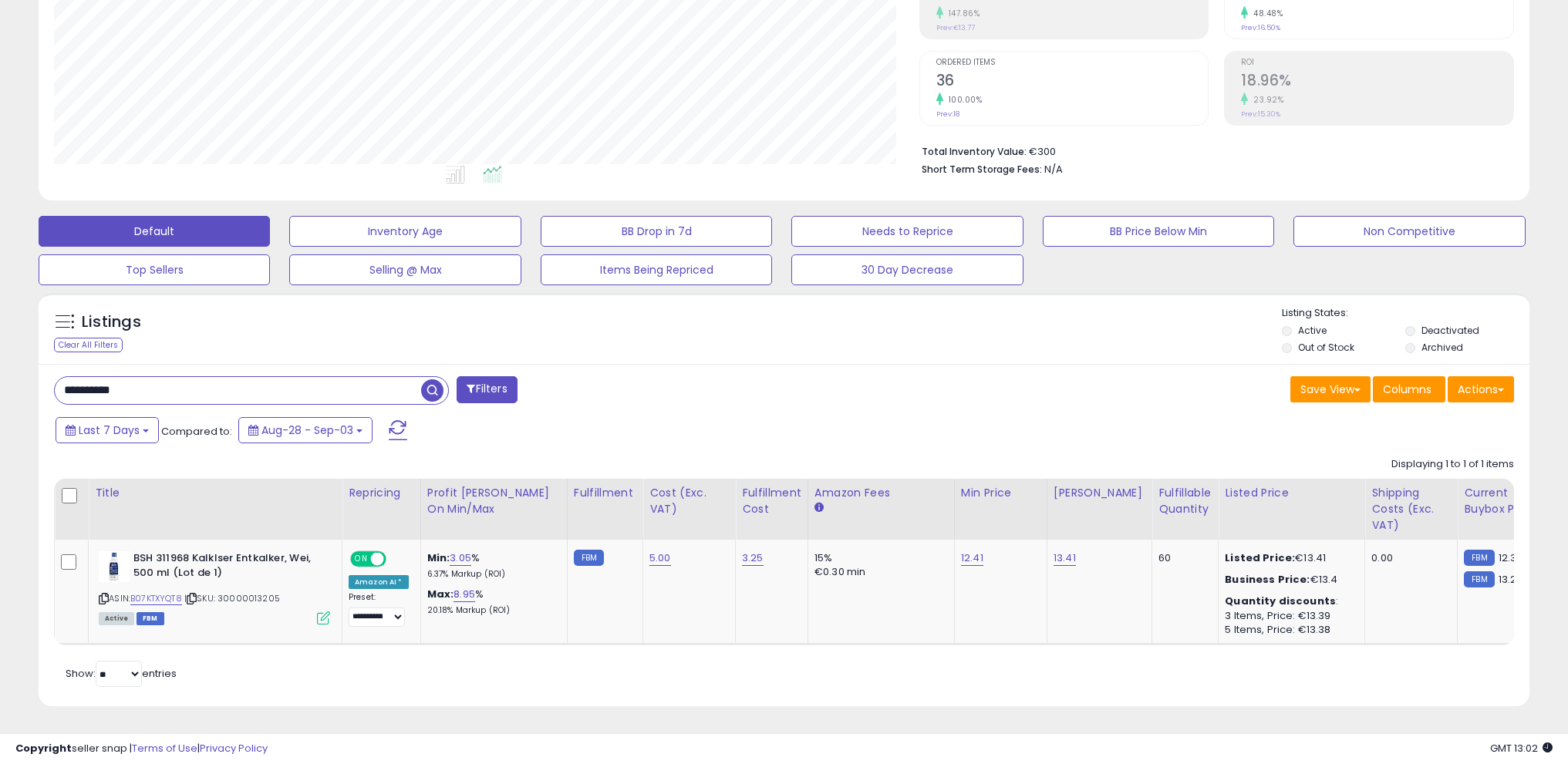
click at [434, 381] on span "button" at bounding box center [433, 391] width 22 height 22
click at [427, 380] on span "button" at bounding box center [433, 391] width 22 height 22
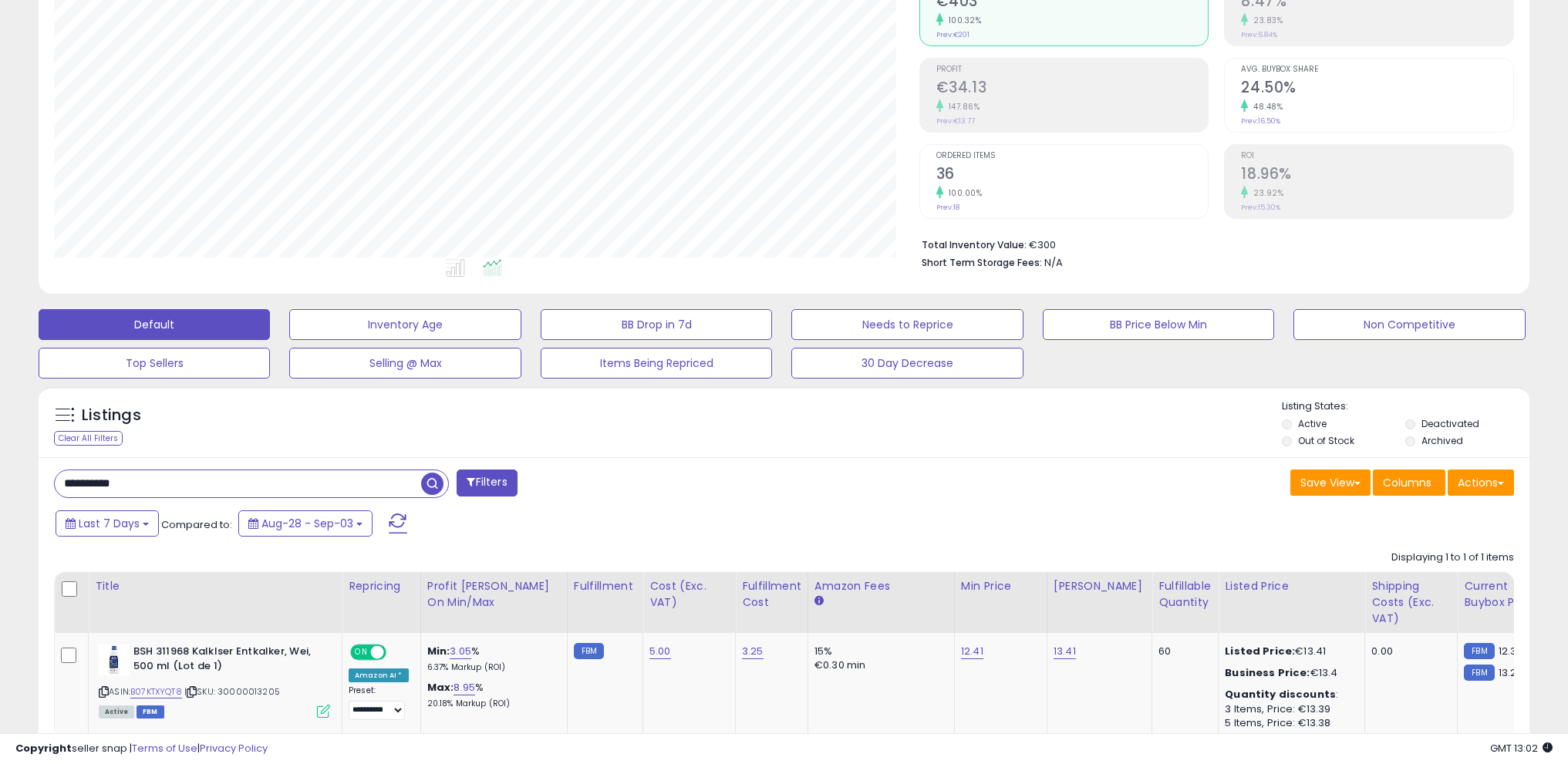
click at [437, 483] on span "button" at bounding box center [433, 483] width 22 height 22
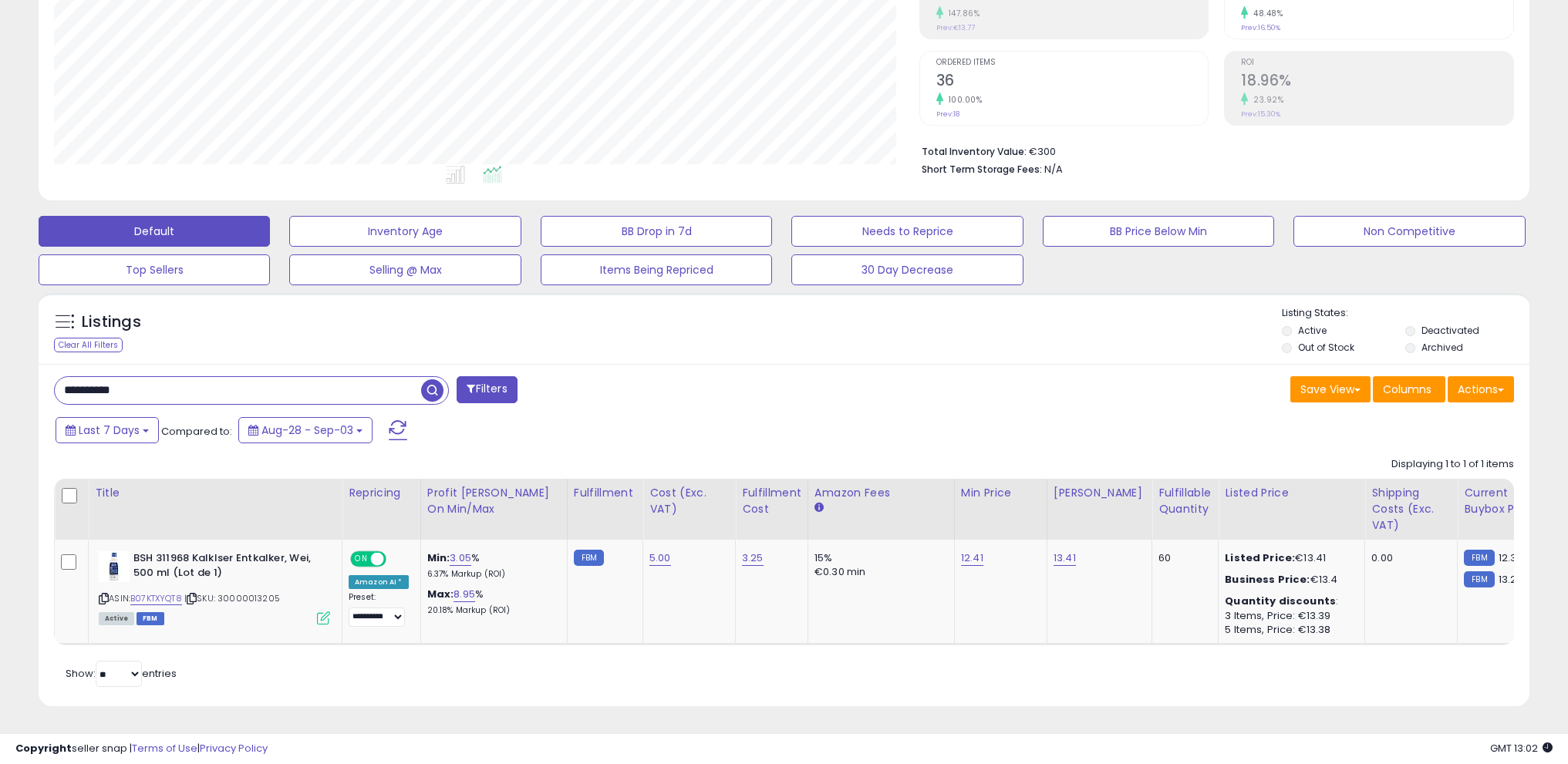
click at [429, 380] on span "button" at bounding box center [433, 391] width 22 height 22
drag, startPoint x: 429, startPoint y: 380, endPoint x: 549, endPoint y: 422, distance: 127.1
click at [429, 381] on span "button" at bounding box center [433, 391] width 22 height 22
click at [434, 380] on span "button" at bounding box center [433, 391] width 22 height 22
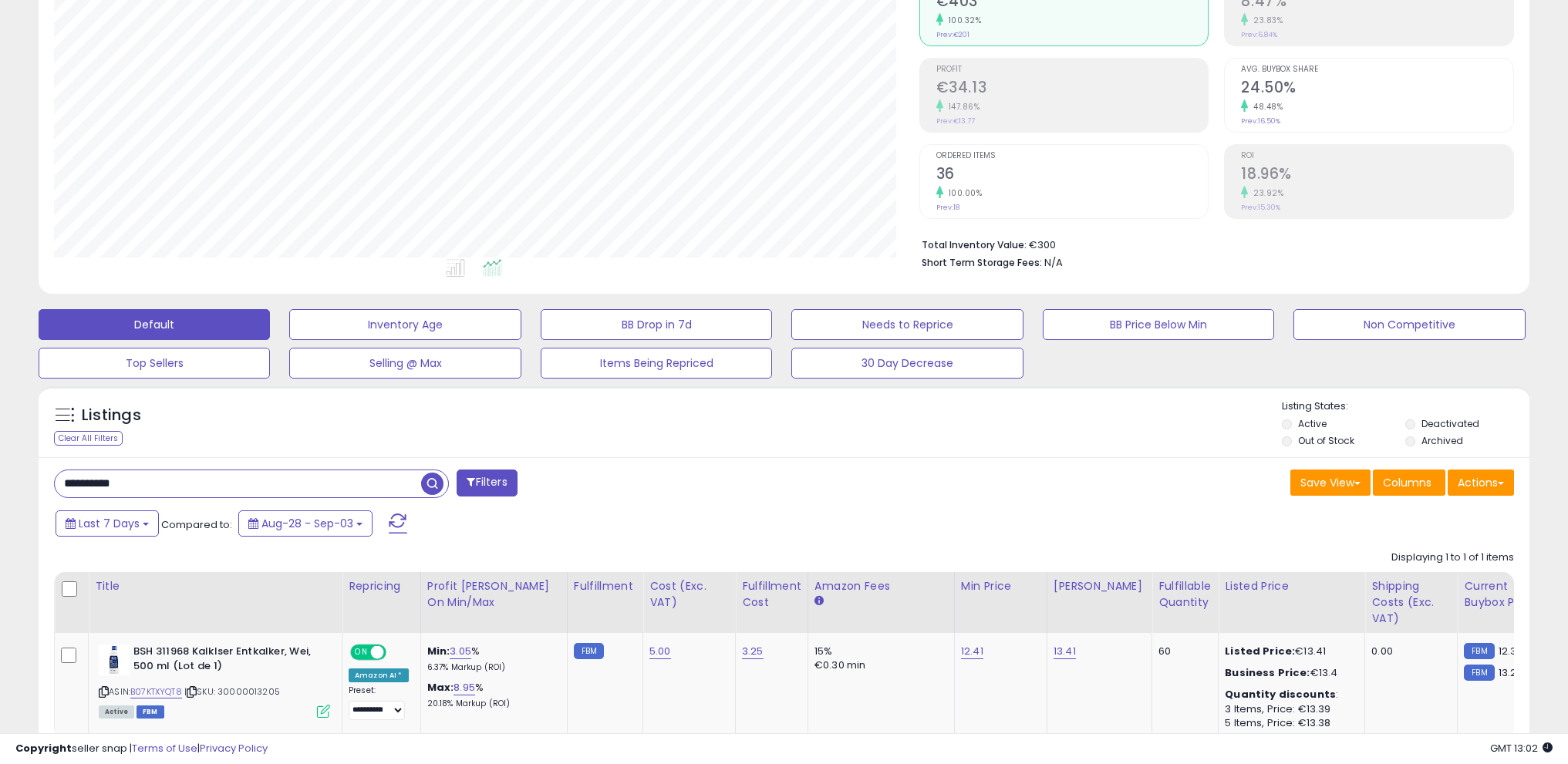
drag, startPoint x: 426, startPoint y: 473, endPoint x: 783, endPoint y: 468, distance: 357.0
click at [433, 474] on span "button" at bounding box center [433, 483] width 22 height 22
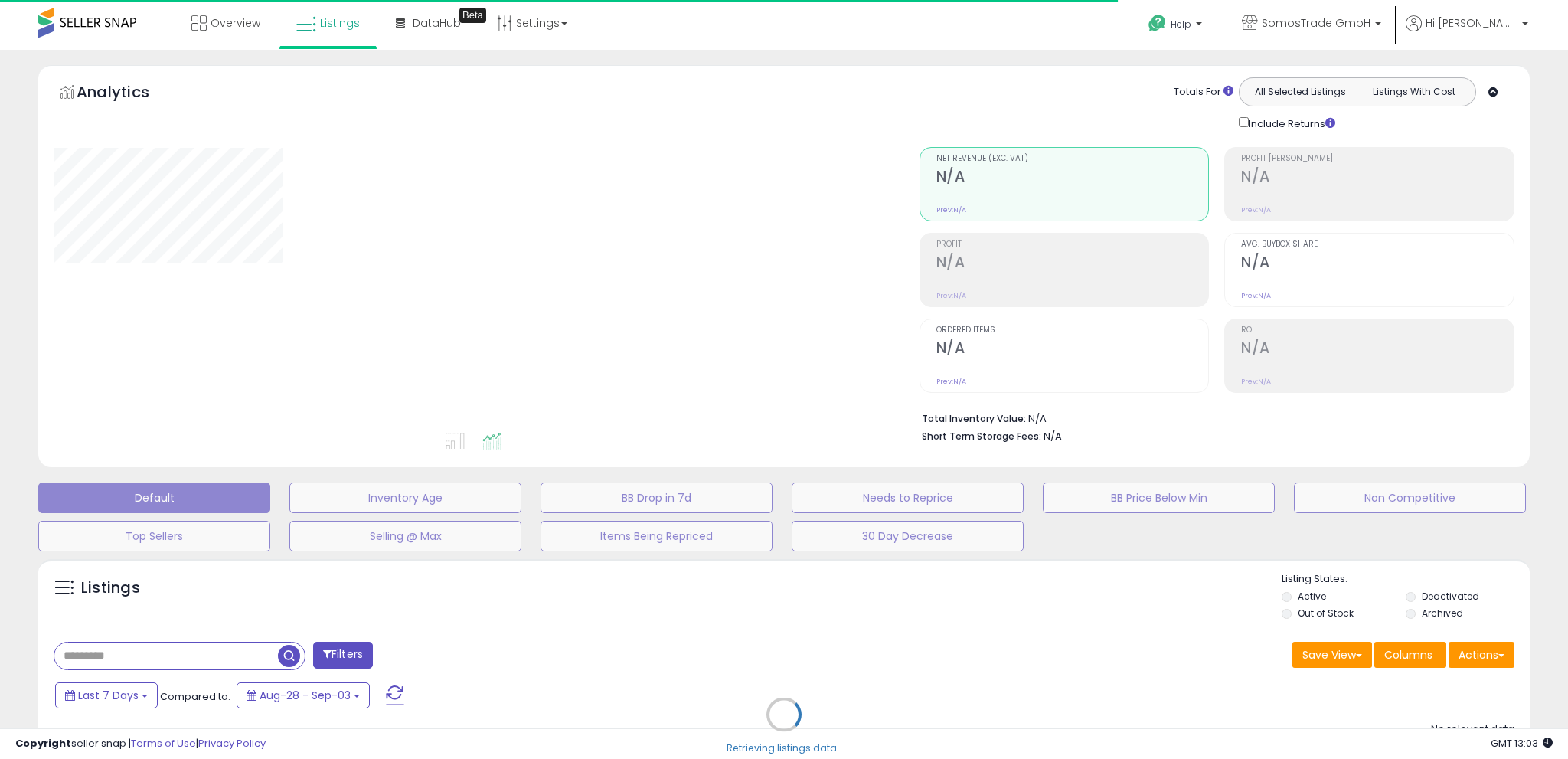
type input "**********"
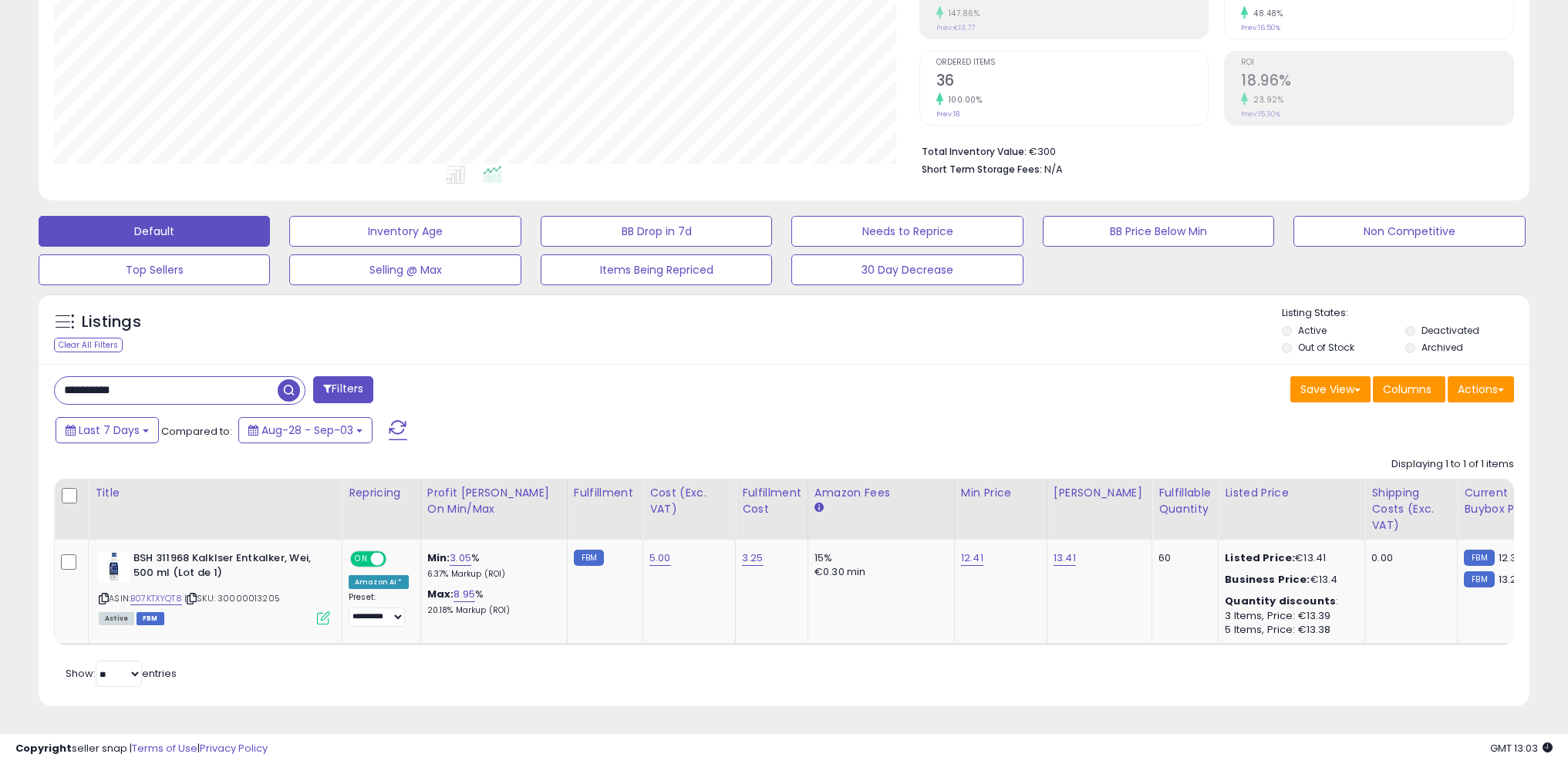
scroll to position [316, 865]
click at [293, 381] on span "button" at bounding box center [289, 391] width 22 height 22
click at [281, 381] on span "button" at bounding box center [289, 391] width 22 height 22
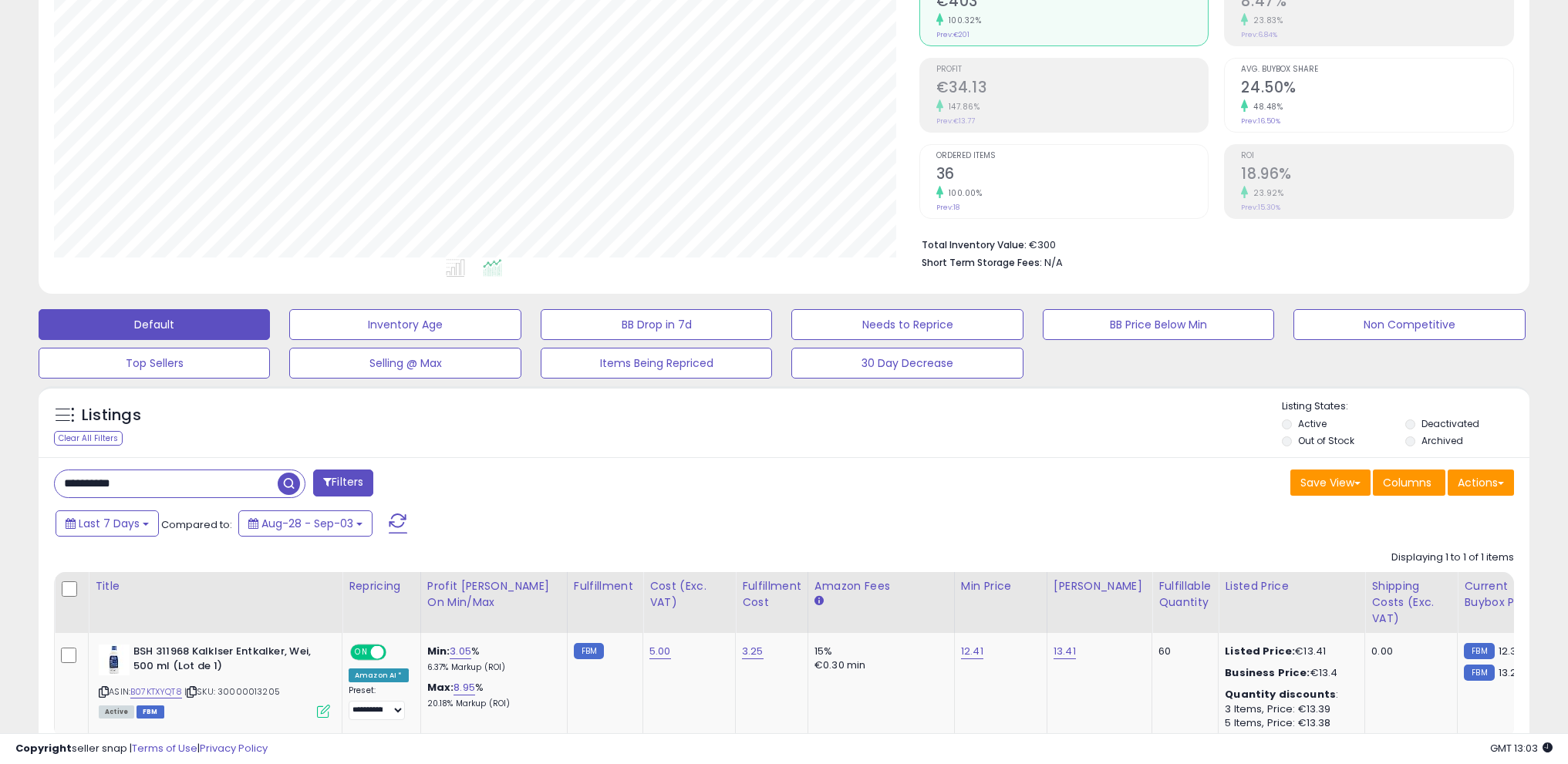
click at [283, 483] on span "button" at bounding box center [289, 483] width 22 height 22
click at [285, 480] on span "button" at bounding box center [289, 483] width 22 height 22
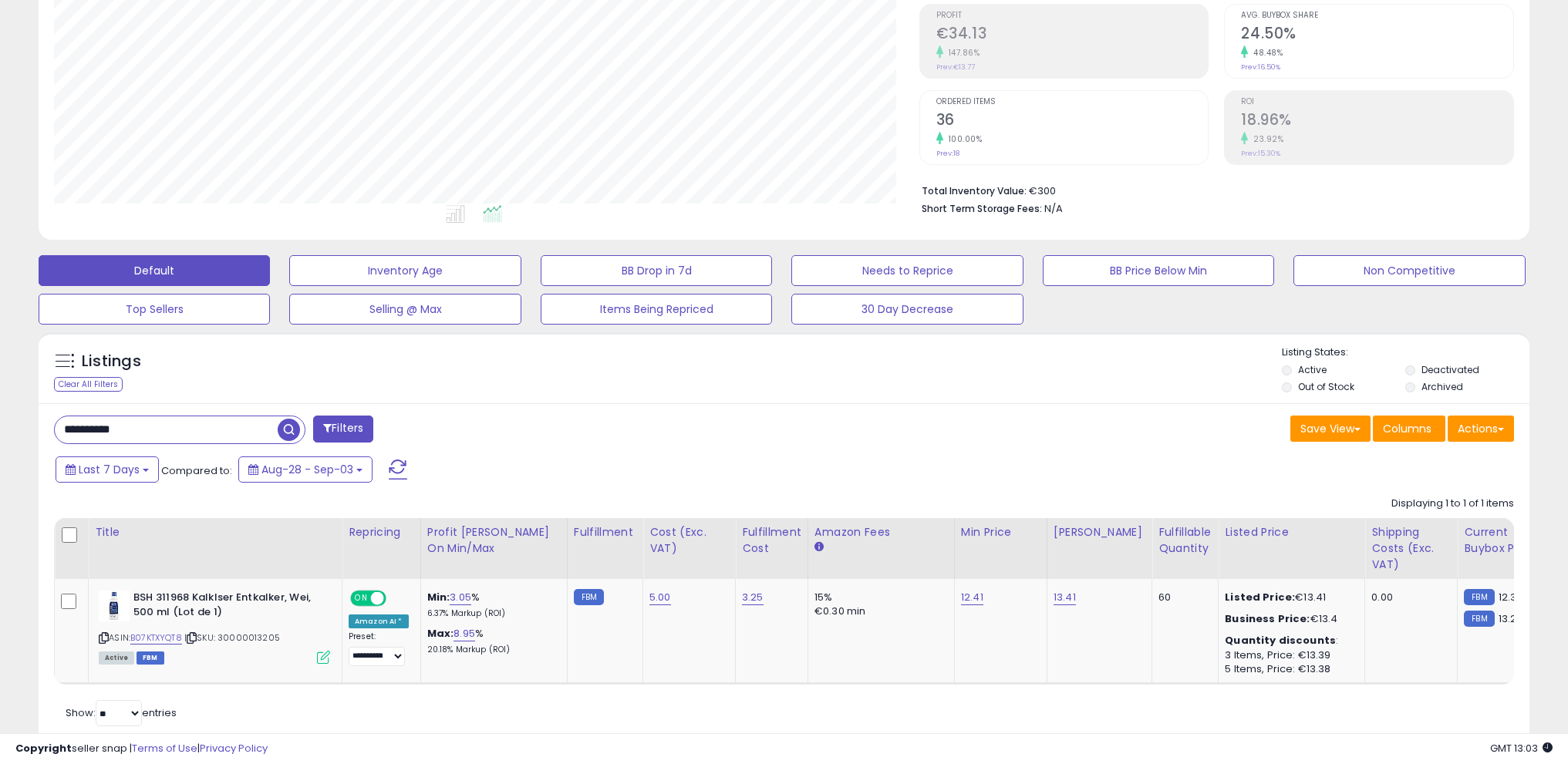
scroll to position [281, 0]
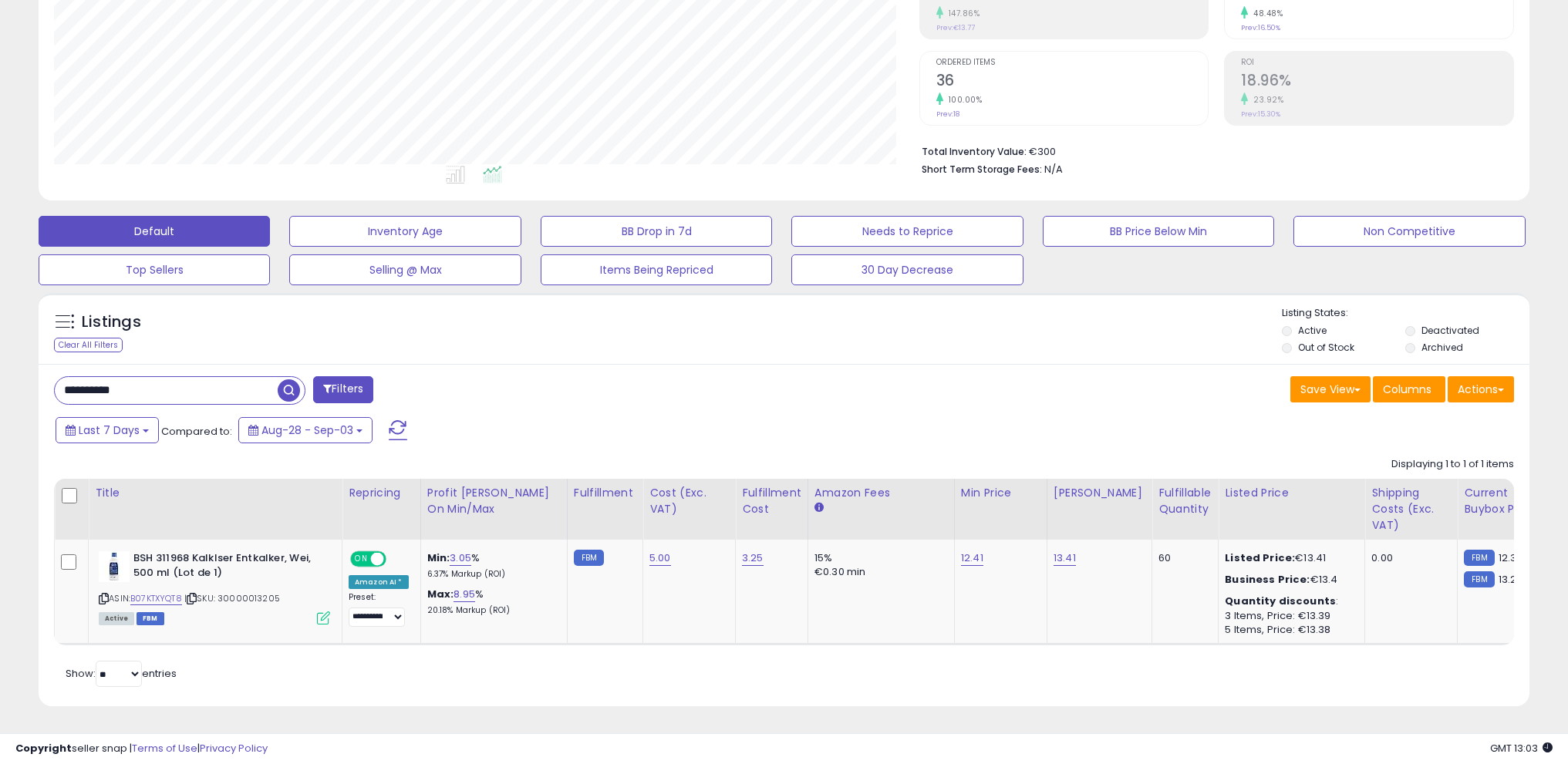
click at [295, 384] on span "button" at bounding box center [289, 391] width 22 height 22
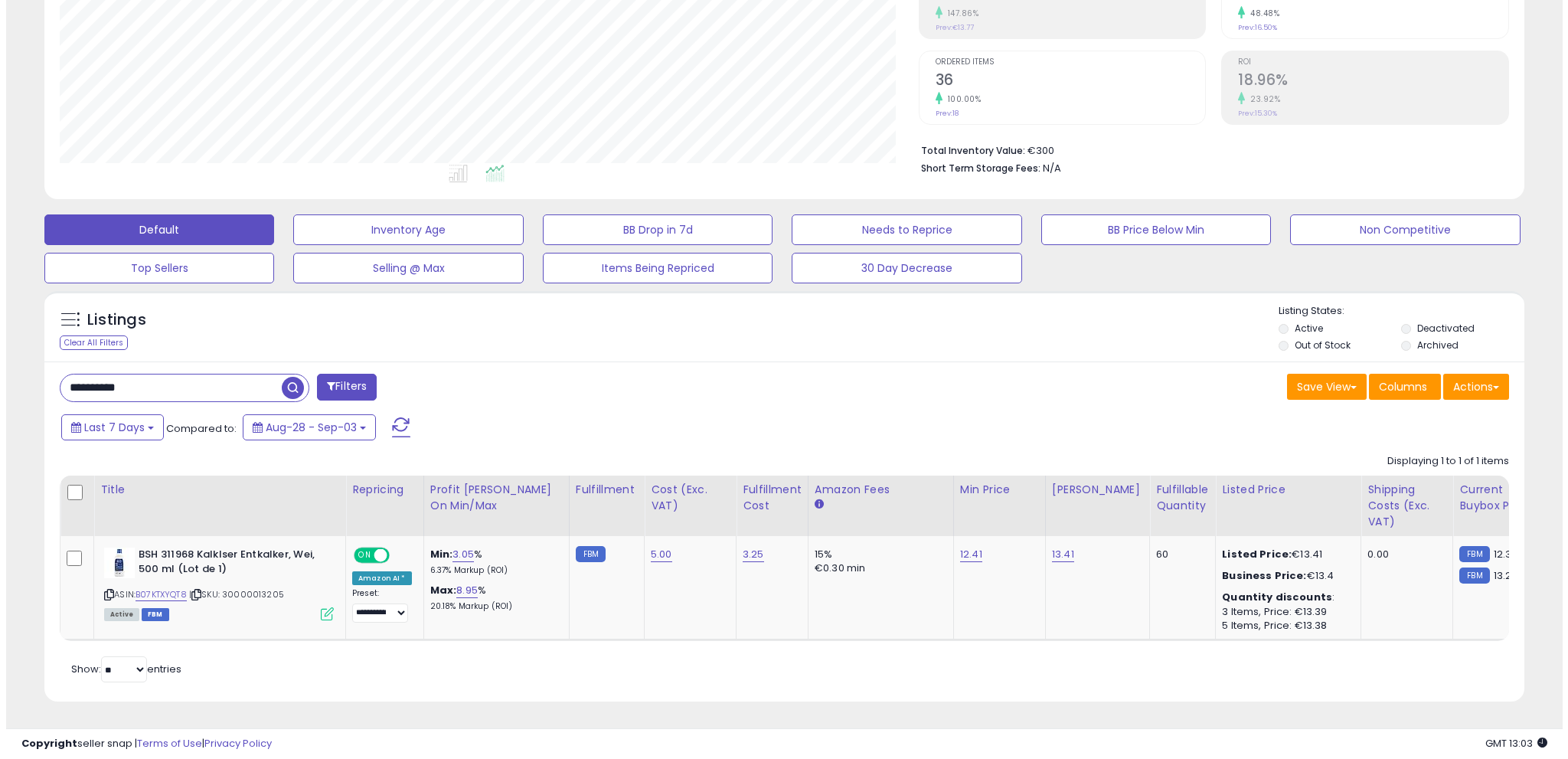
scroll to position [0, 0]
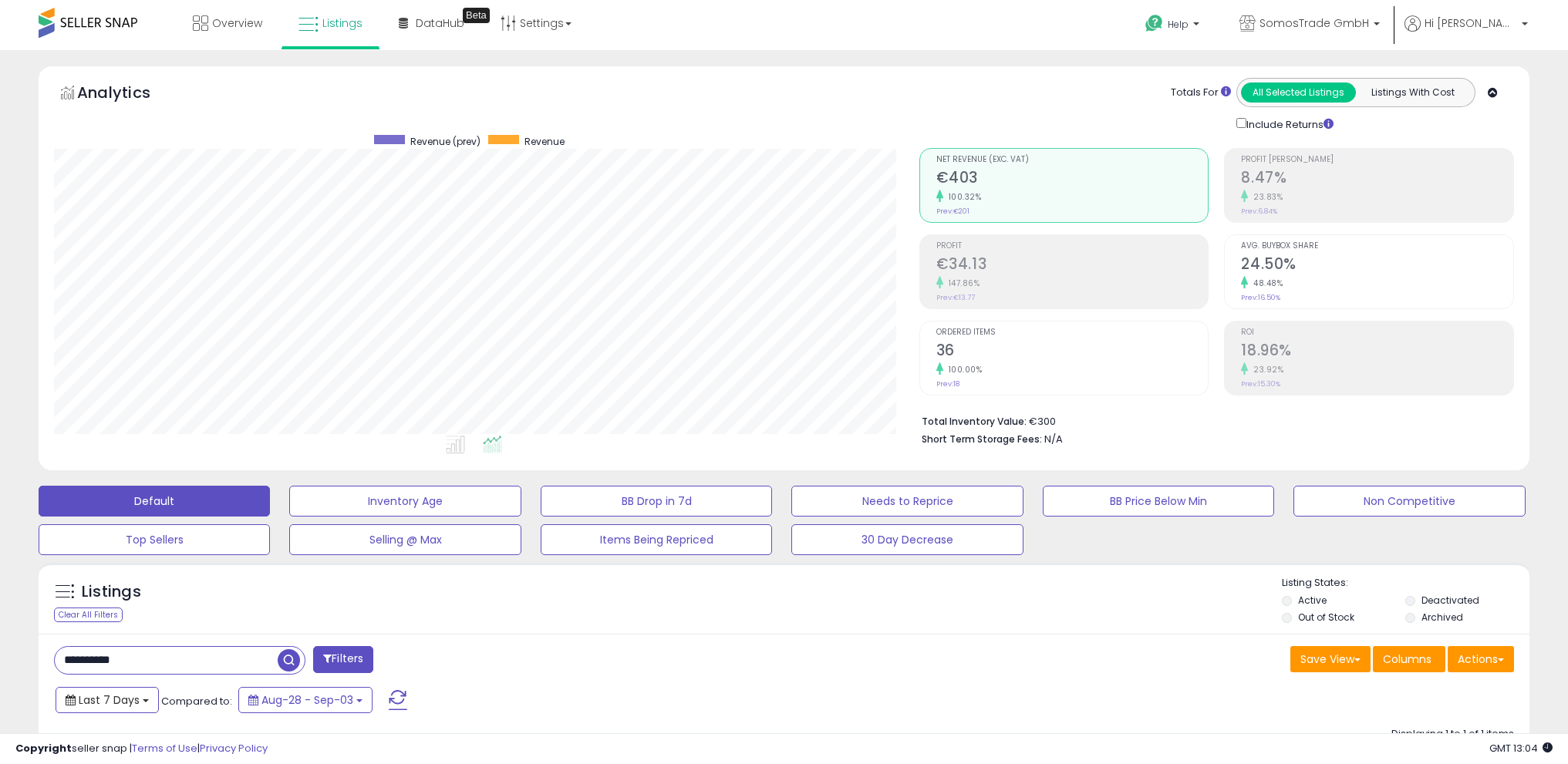
click at [154, 701] on button "Last 7 Days" at bounding box center [106, 700] width 103 height 26
type input "**********"
click at [120, 750] on li "Last 30 Days" at bounding box center [124, 758] width 123 height 21
click at [285, 659] on span "button" at bounding box center [289, 660] width 22 height 22
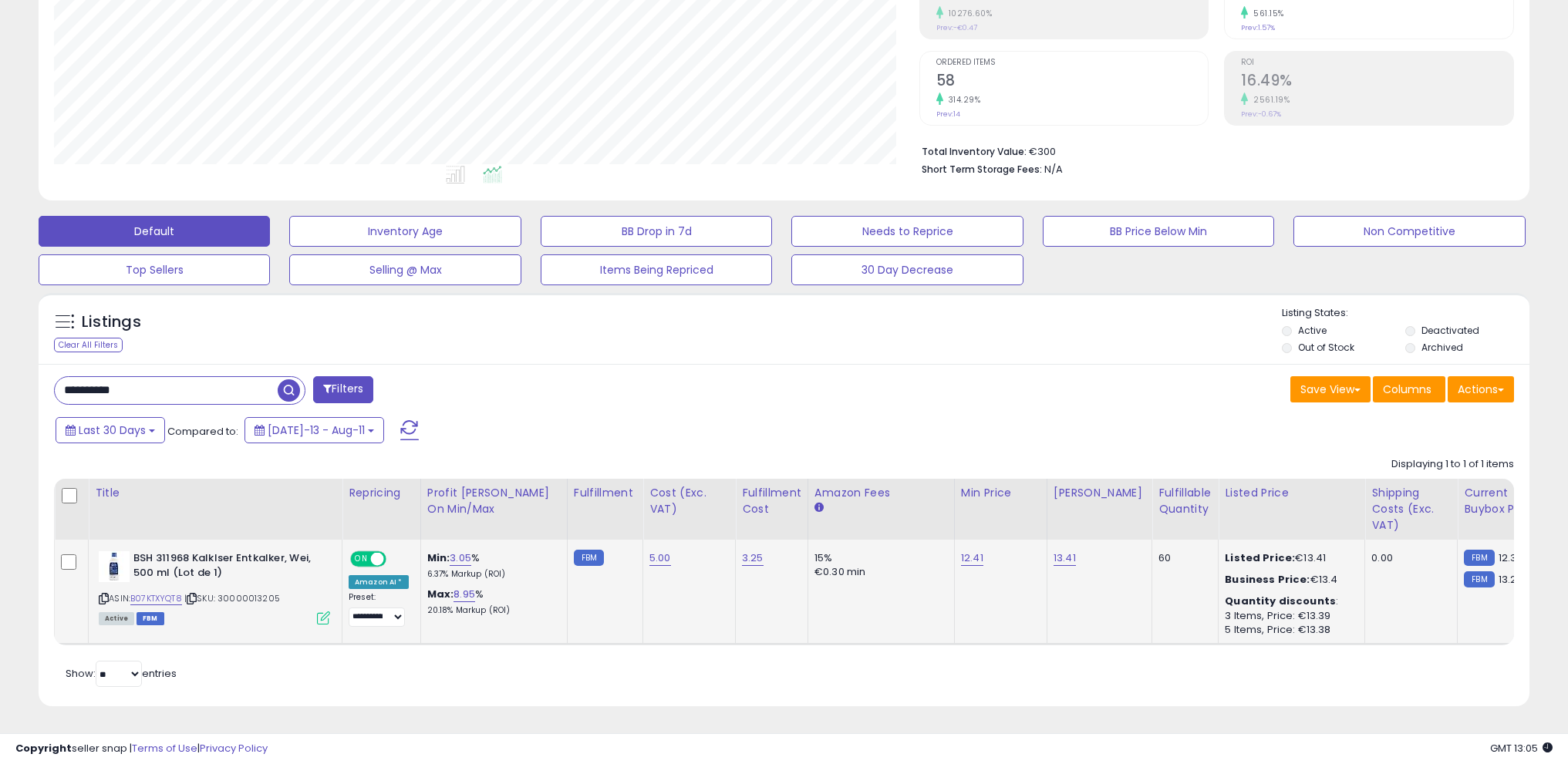
click at [322, 611] on icon at bounding box center [323, 618] width 13 height 13
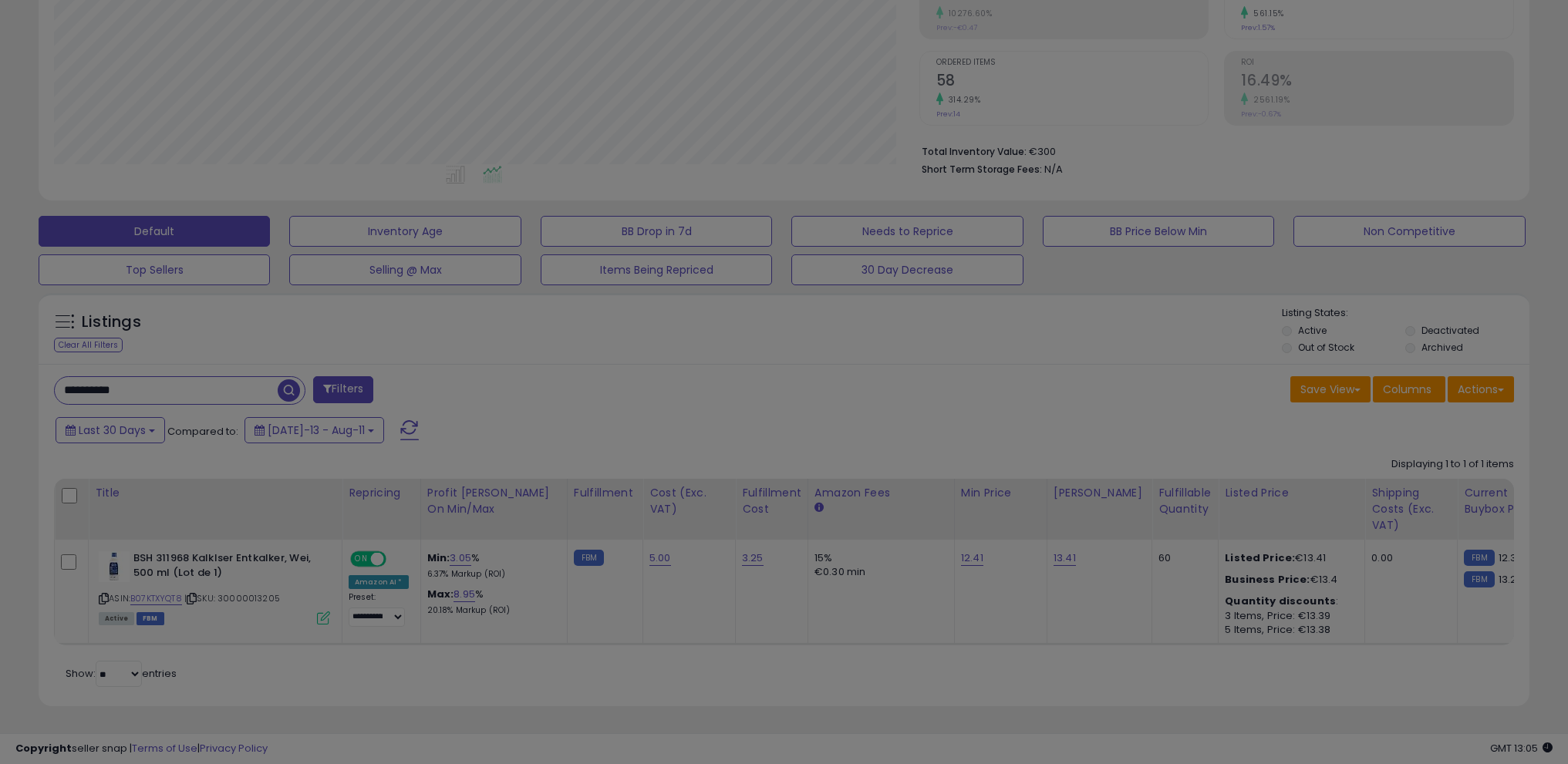
scroll to position [316, 872]
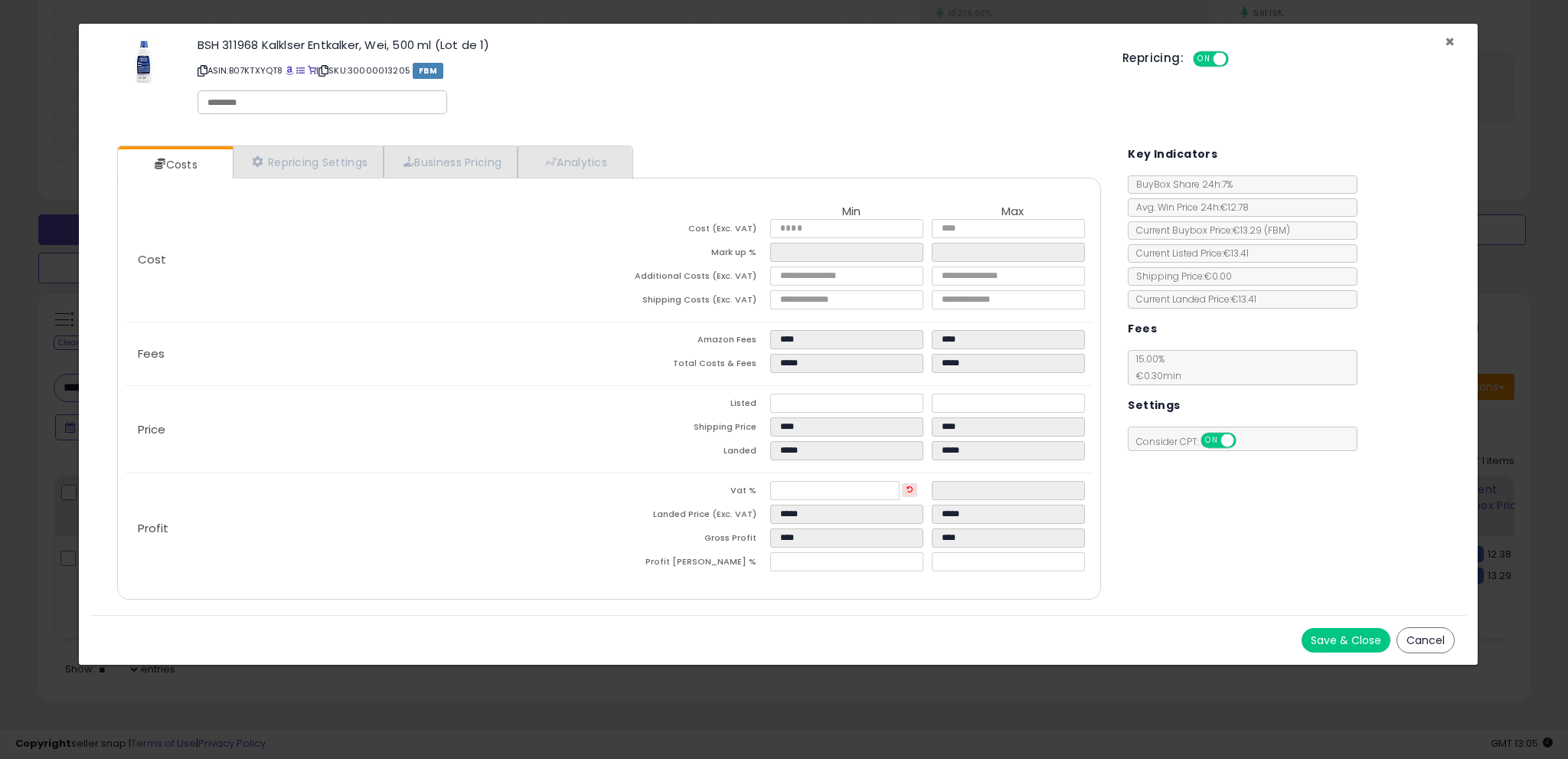
click at [1449, 39] on span "×" at bounding box center [1449, 42] width 10 height 22
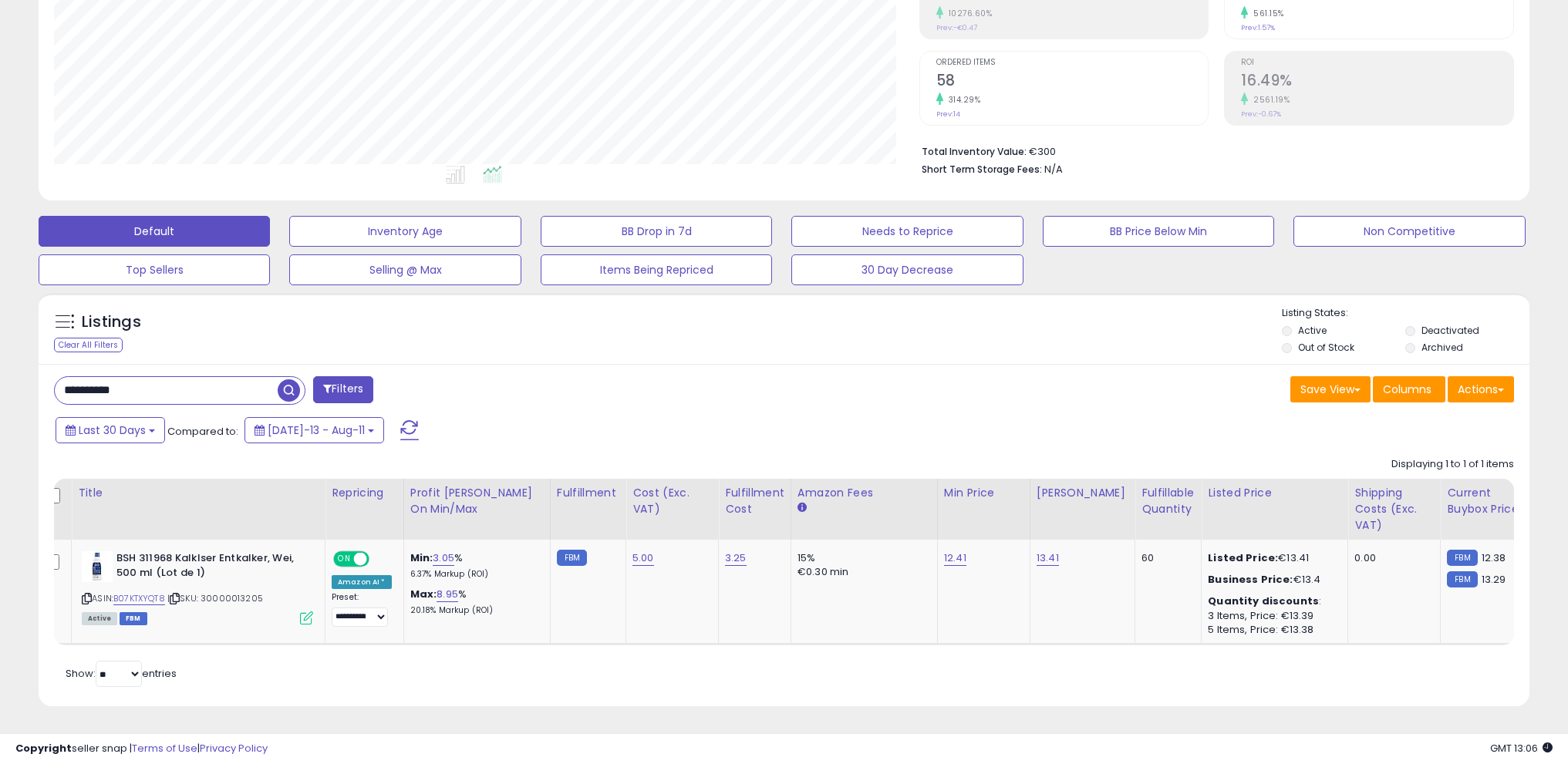
scroll to position [0, 0]
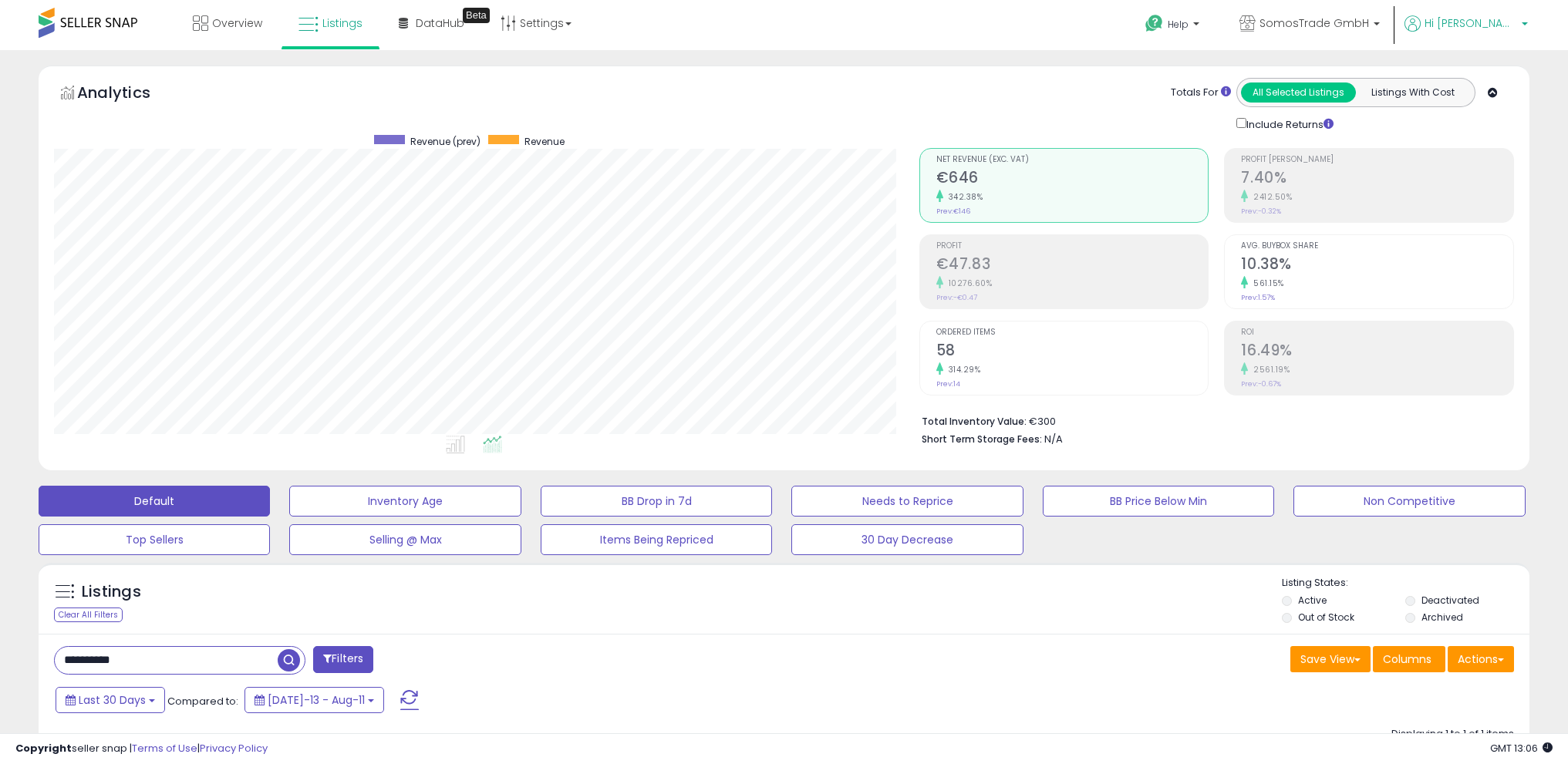
click at [1513, 21] on span "Hi [PERSON_NAME]" at bounding box center [1471, 22] width 93 height 15
click at [1495, 165] on link "Logout" at bounding box center [1493, 163] width 34 height 14
